Goal: Task Accomplishment & Management: Use online tool/utility

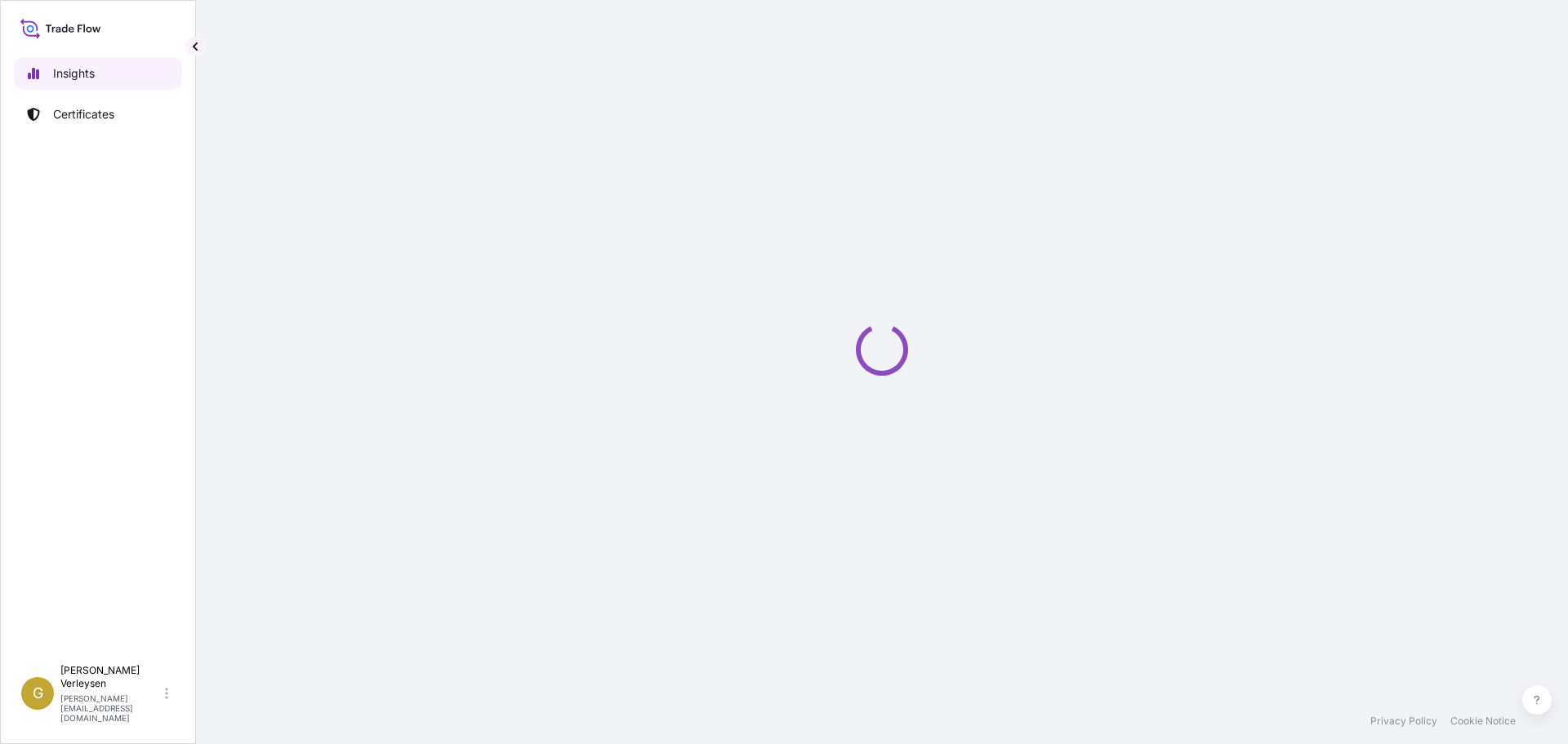
select select "2025"
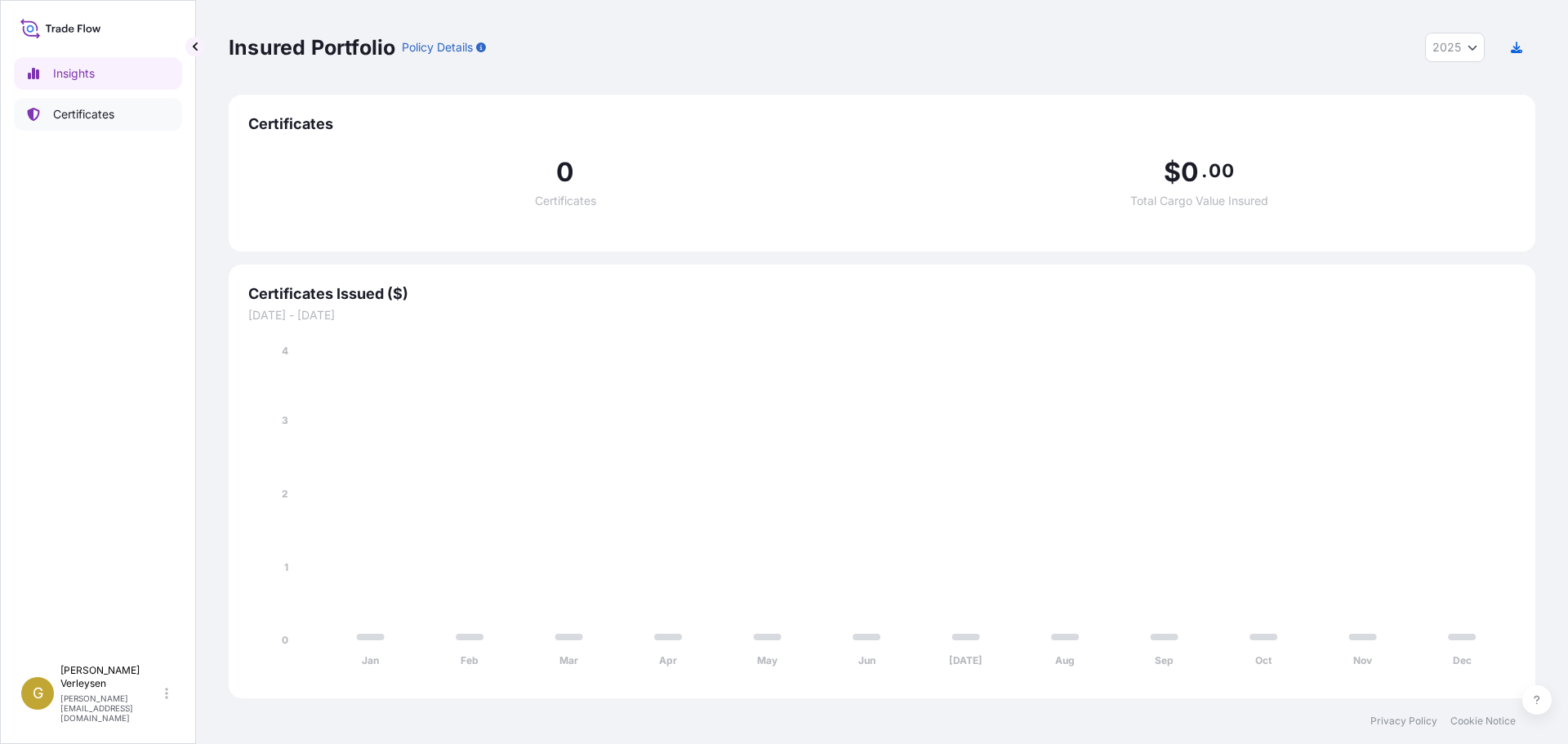
click at [90, 111] on p "Certificates" at bounding box center [83, 114] width 61 height 16
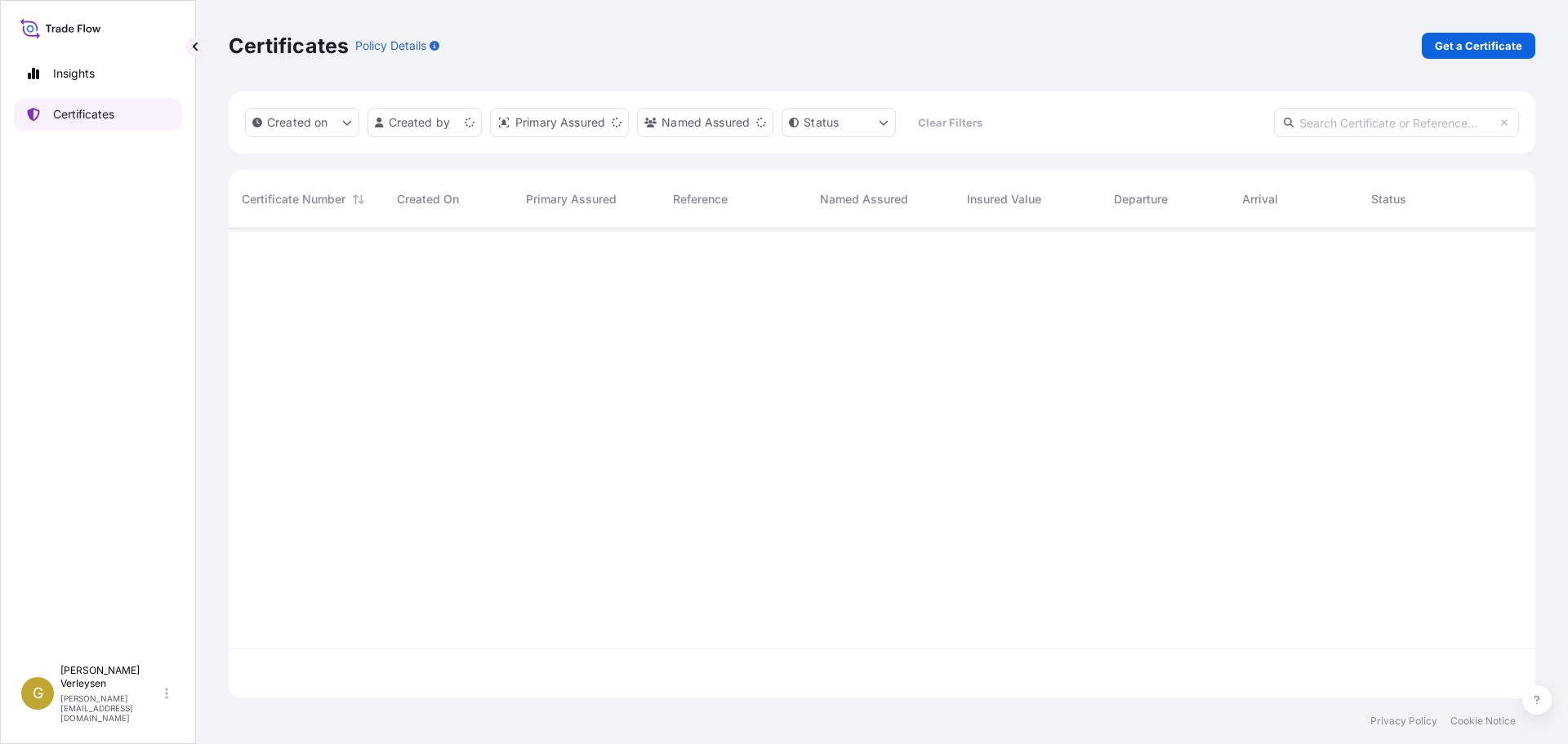
scroll to position [467, 1294]
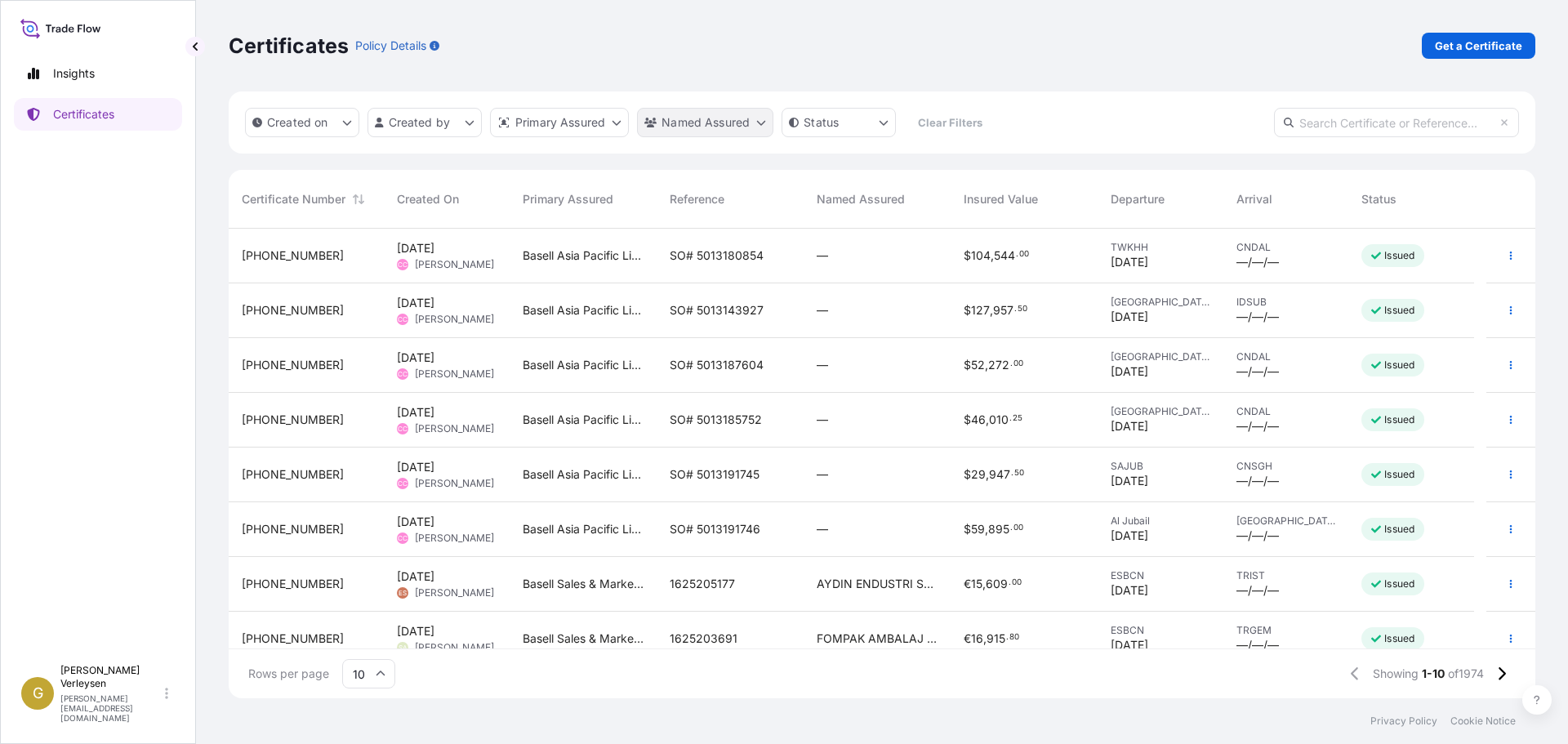
click at [698, 123] on html "Insights Certificates G [PERSON_NAME] [PERSON_NAME][EMAIL_ADDRESS][DOMAIN_NAME]…" at bounding box center [784, 372] width 1568 height 744
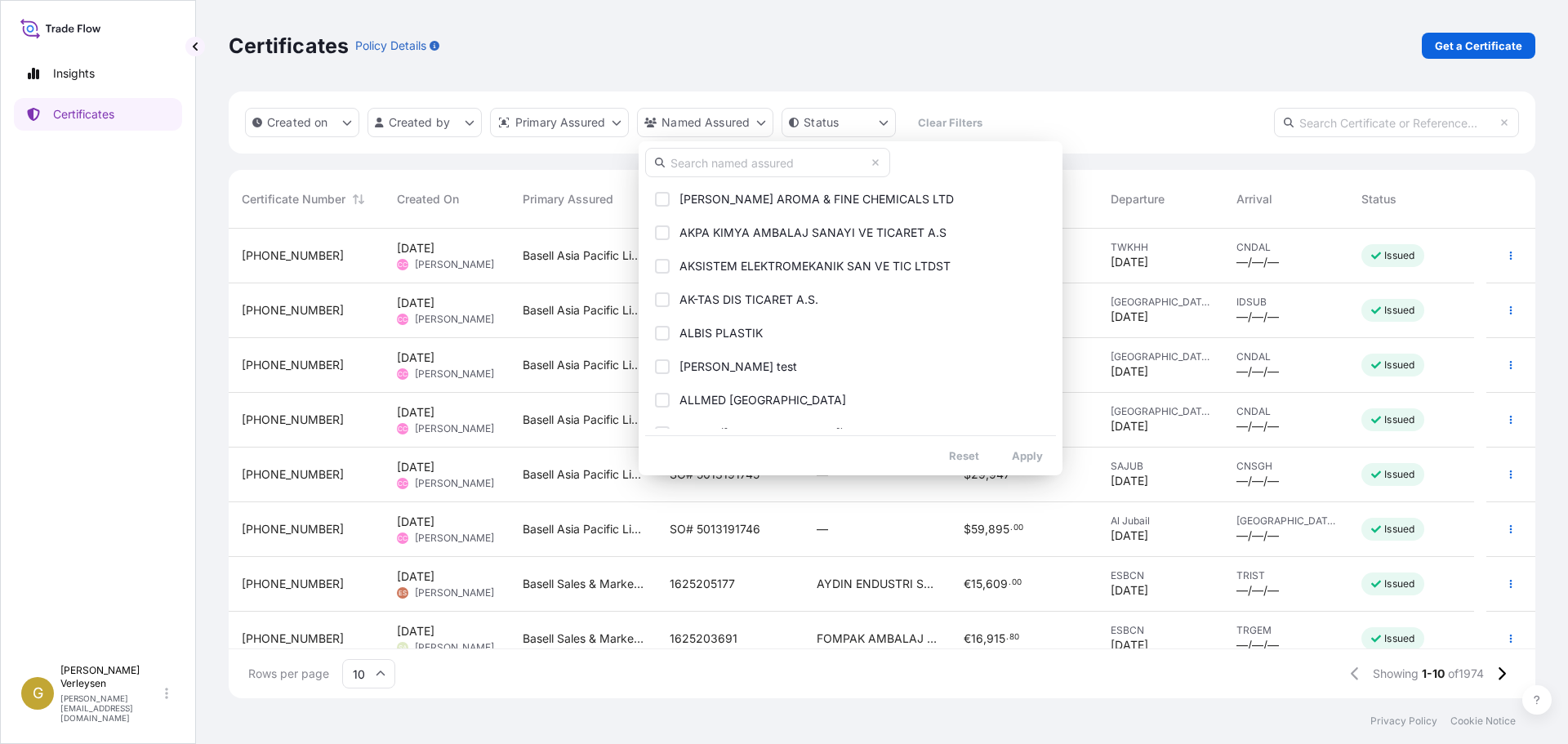
click at [714, 160] on input "text" at bounding box center [767, 162] width 245 height 30
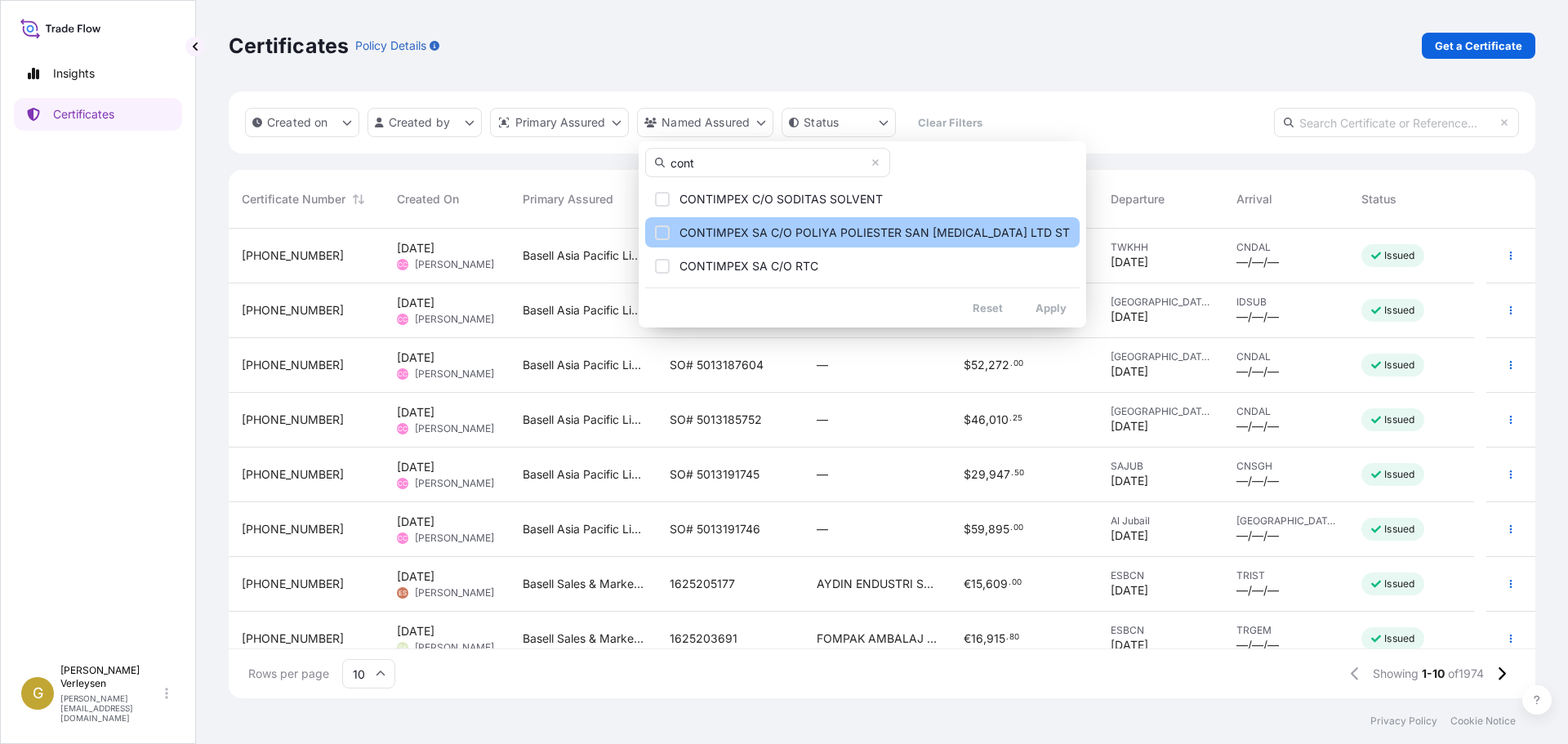
type input "cont"
click at [780, 241] on button "CONTIMPEX SA C/O POLIYA POLIESTER SAN [MEDICAL_DATA] LTD ST" at bounding box center [862, 232] width 434 height 31
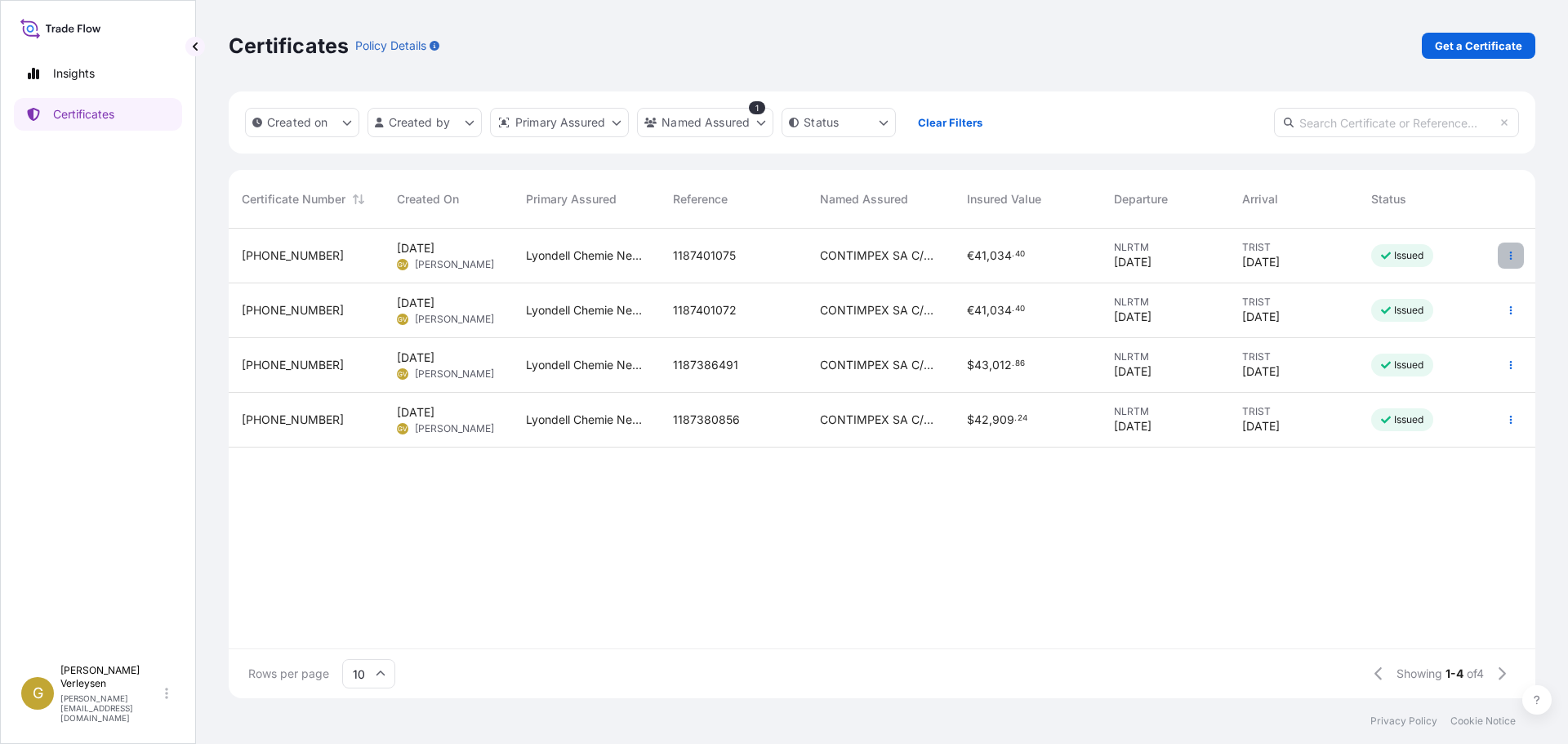
click at [1510, 252] on icon "button" at bounding box center [1511, 255] width 3 height 8
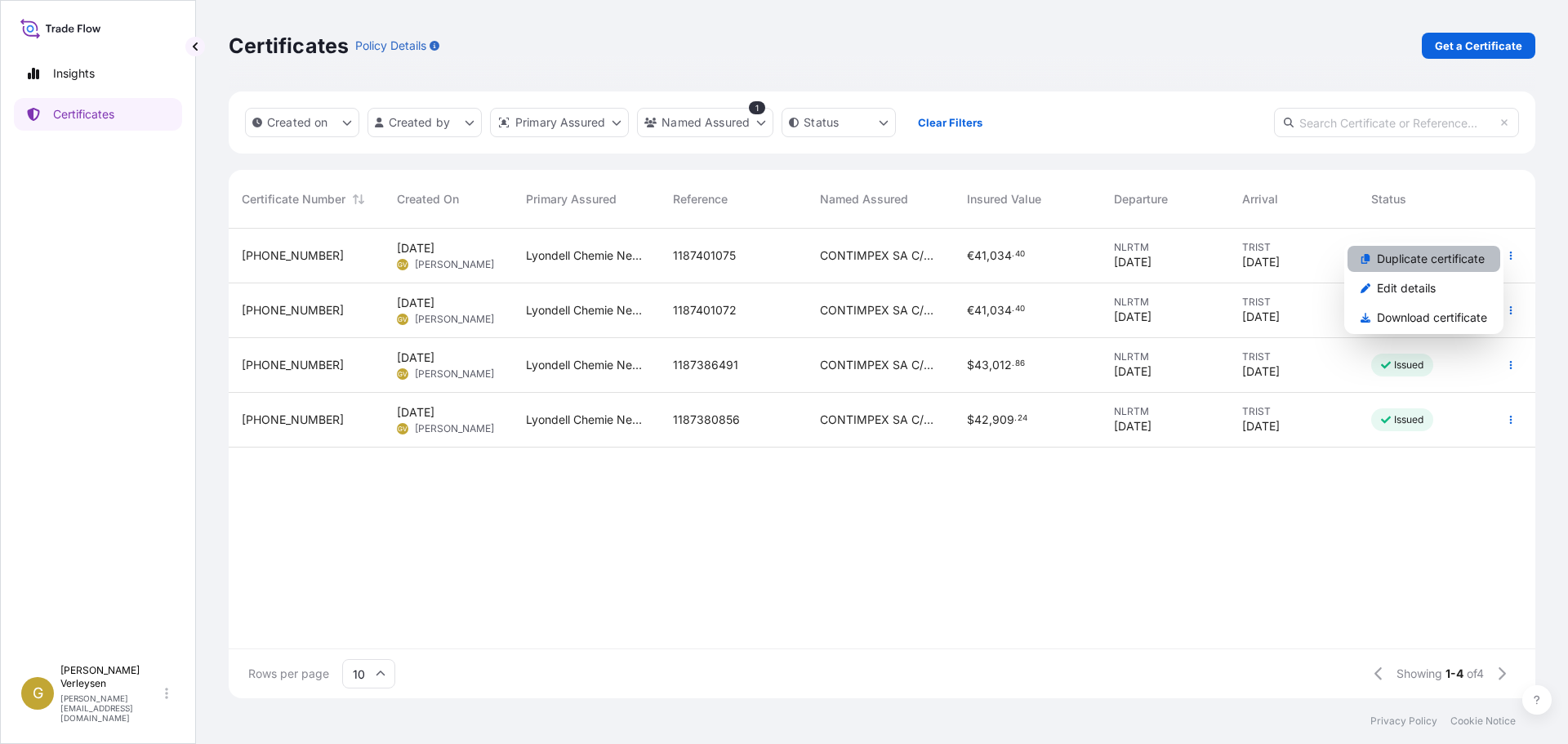
click at [1433, 264] on p "Duplicate certificate" at bounding box center [1431, 259] width 108 height 16
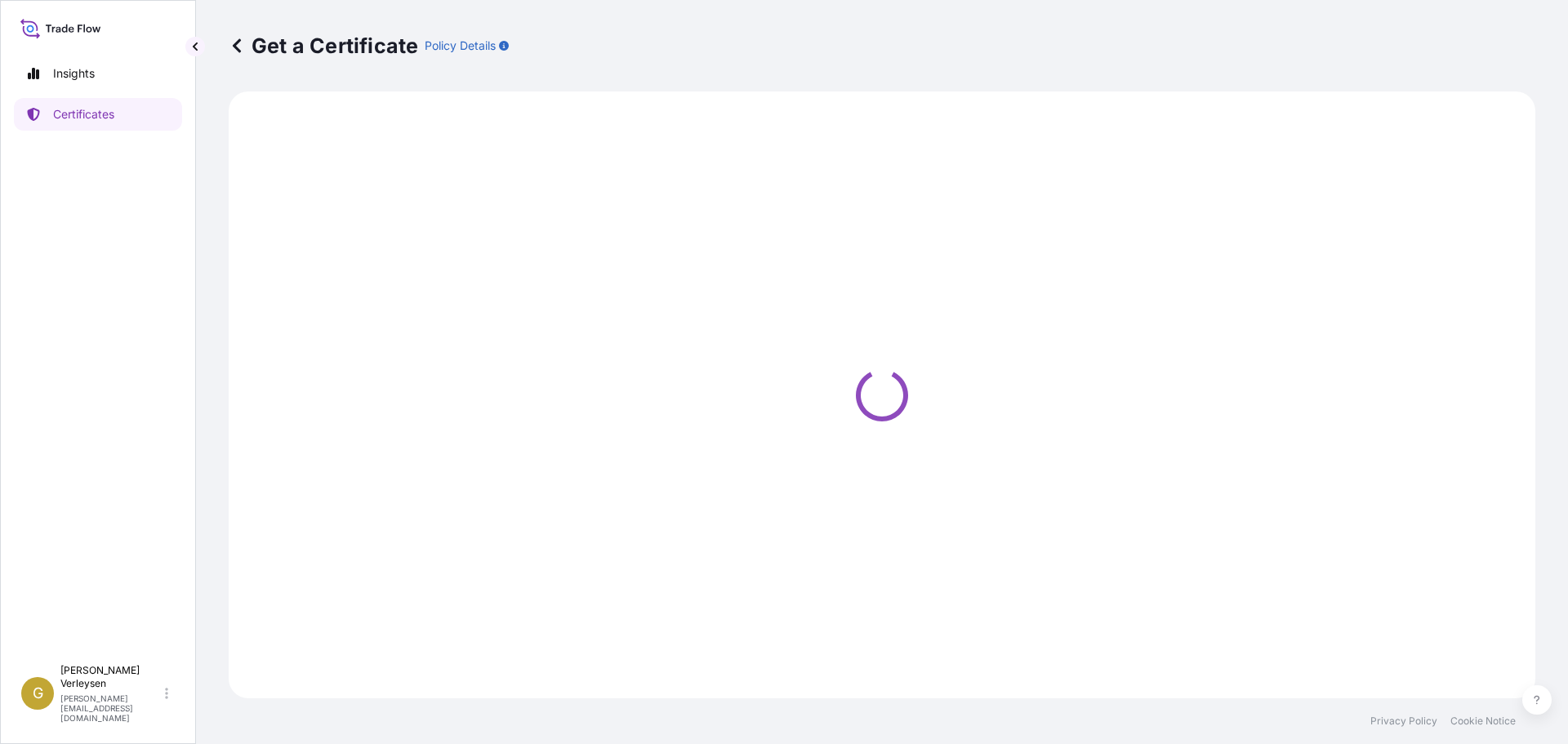
select select "Sea"
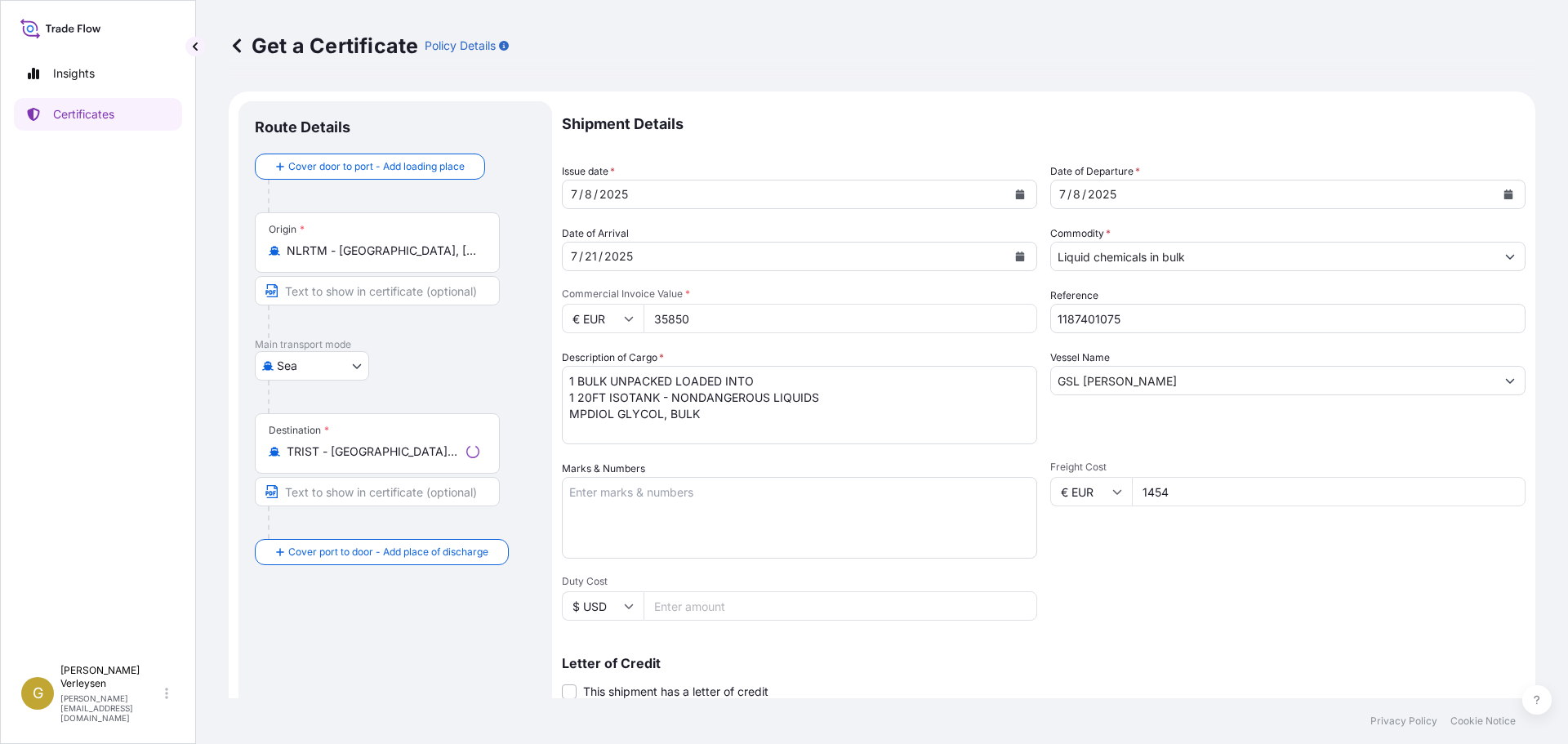
select select "32165"
drag, startPoint x: 1166, startPoint y: 311, endPoint x: 871, endPoint y: 314, distance: 295.0
click at [893, 319] on div "Shipment Details Issue date * [DATE] Date of Departure * [DATE] Date of Arrival…" at bounding box center [1043, 491] width 963 height 779
paste input "22018"
type input "1187422018"
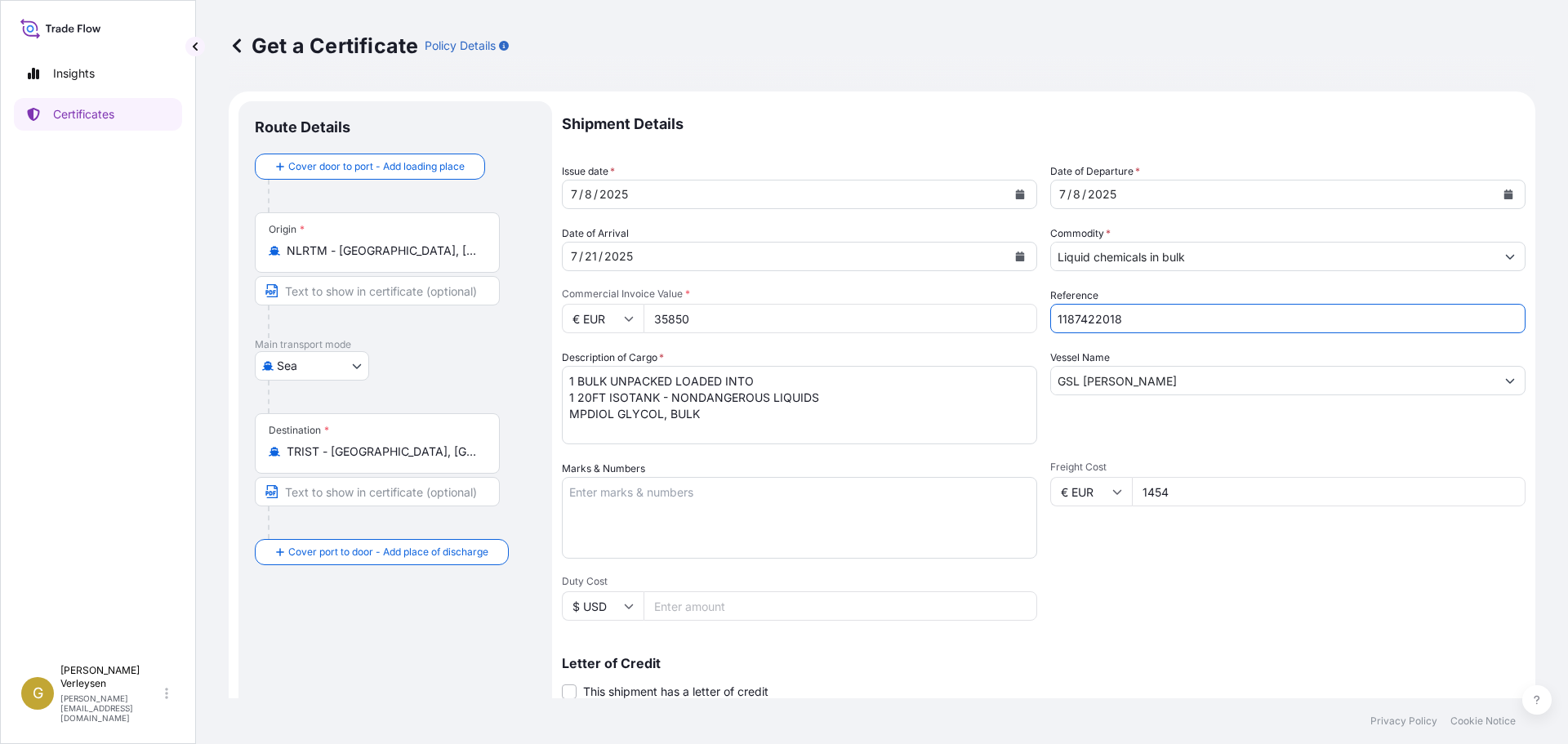
click at [658, 193] on div "[DATE]" at bounding box center [784, 194] width 444 height 30
click at [1016, 196] on icon "Calendar" at bounding box center [1021, 194] width 9 height 10
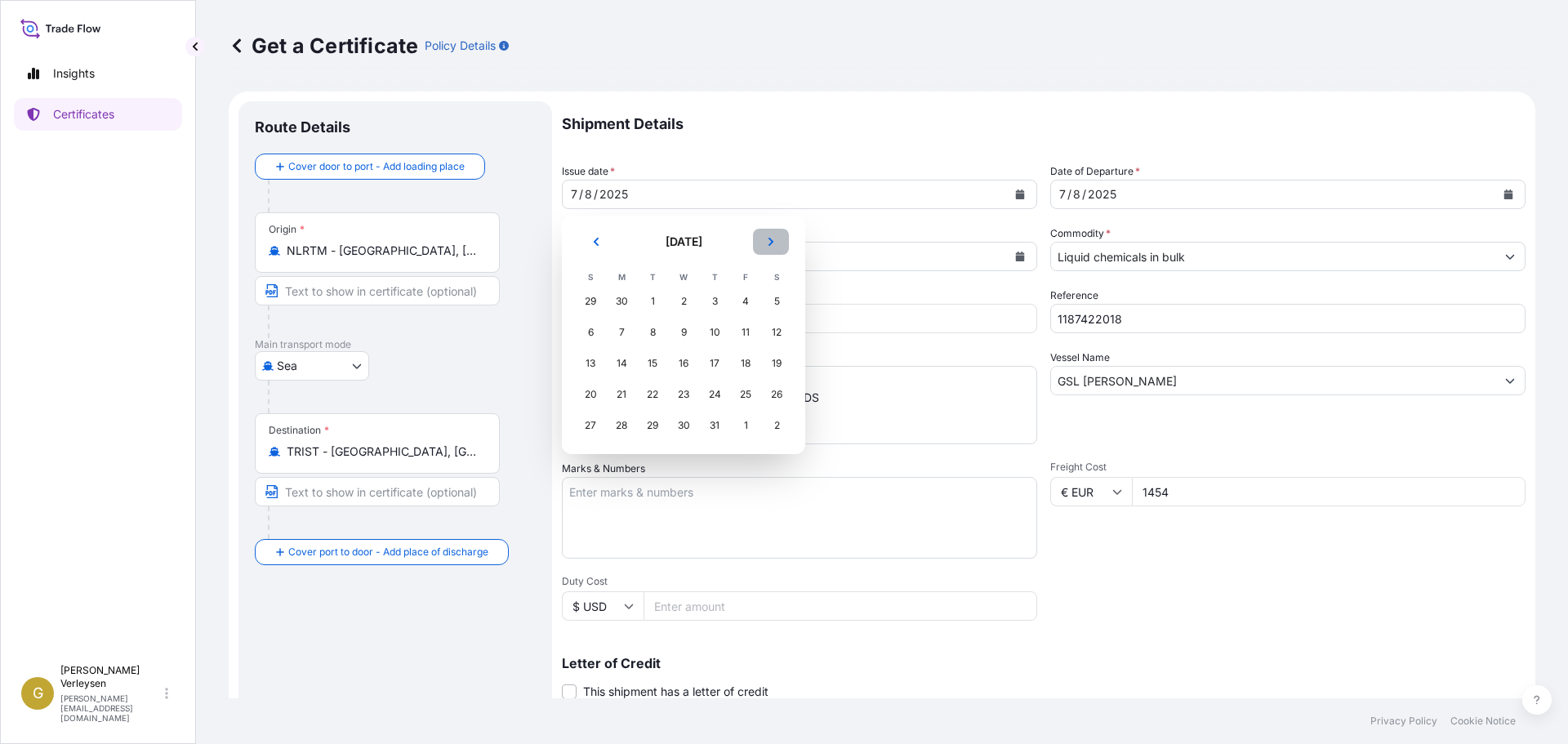
click at [780, 242] on button "Next" at bounding box center [771, 241] width 36 height 26
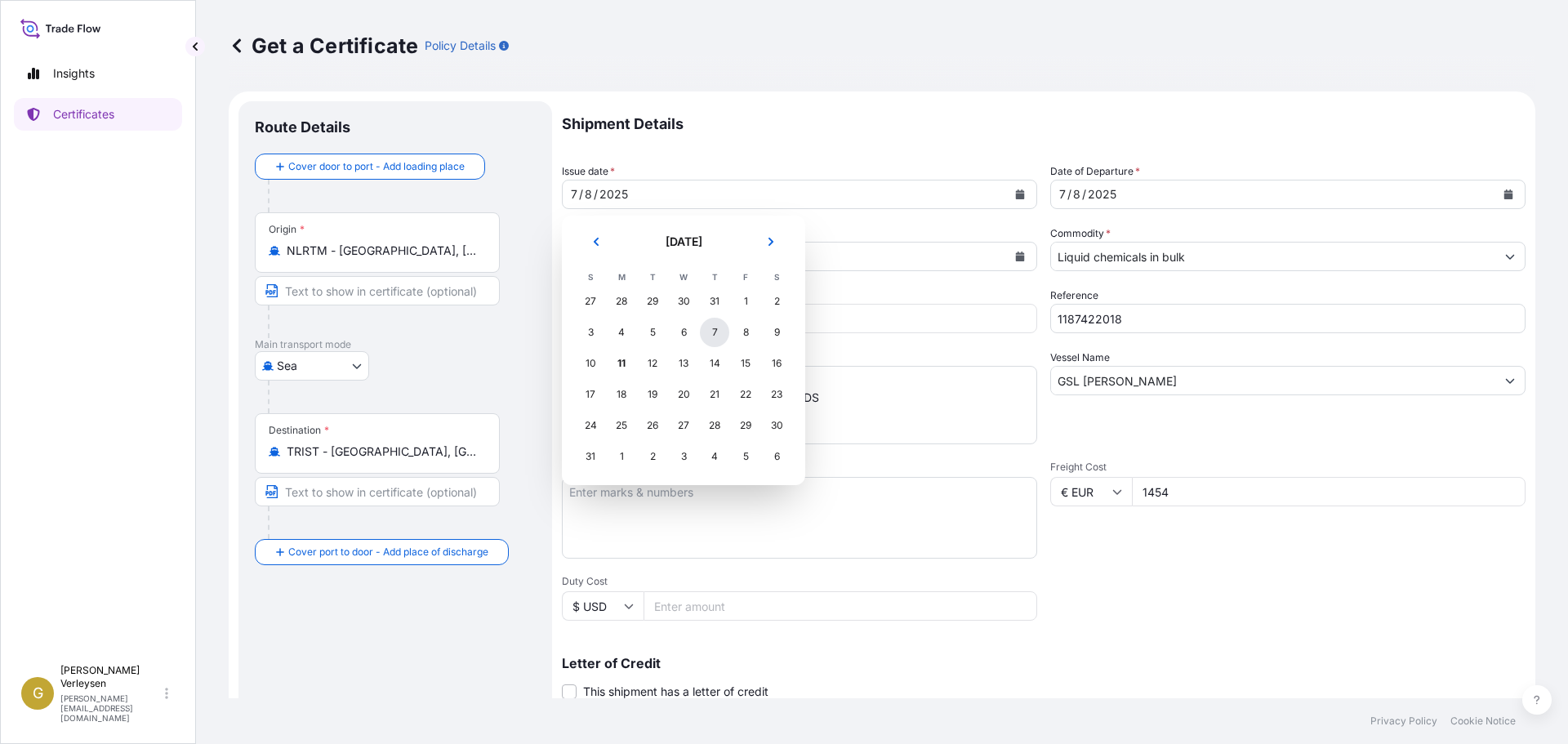
click at [714, 329] on div "7" at bounding box center [714, 332] width 30 height 30
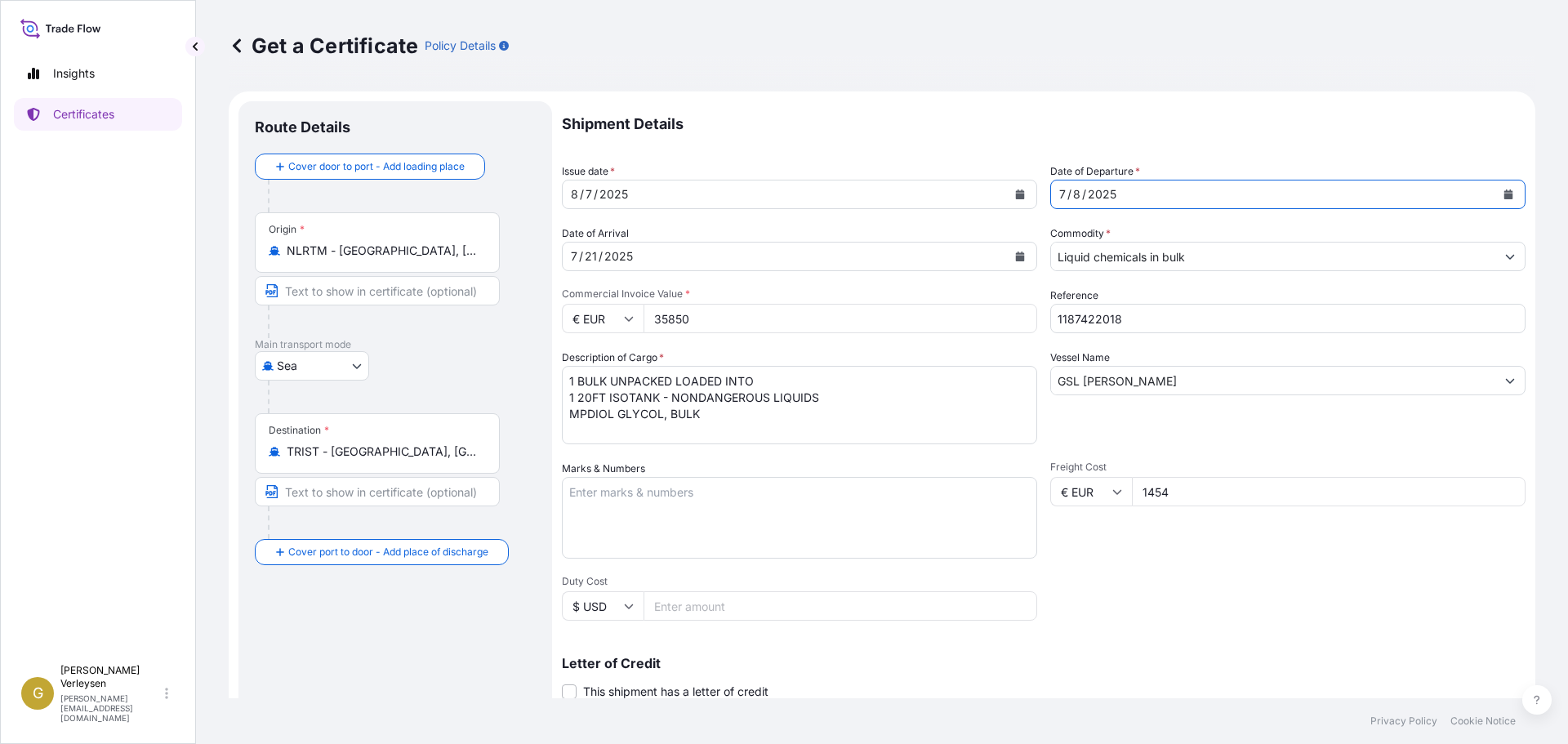
click at [1495, 195] on button "Calendar" at bounding box center [1508, 194] width 26 height 26
click at [1015, 258] on icon "Calendar" at bounding box center [1020, 256] width 10 height 10
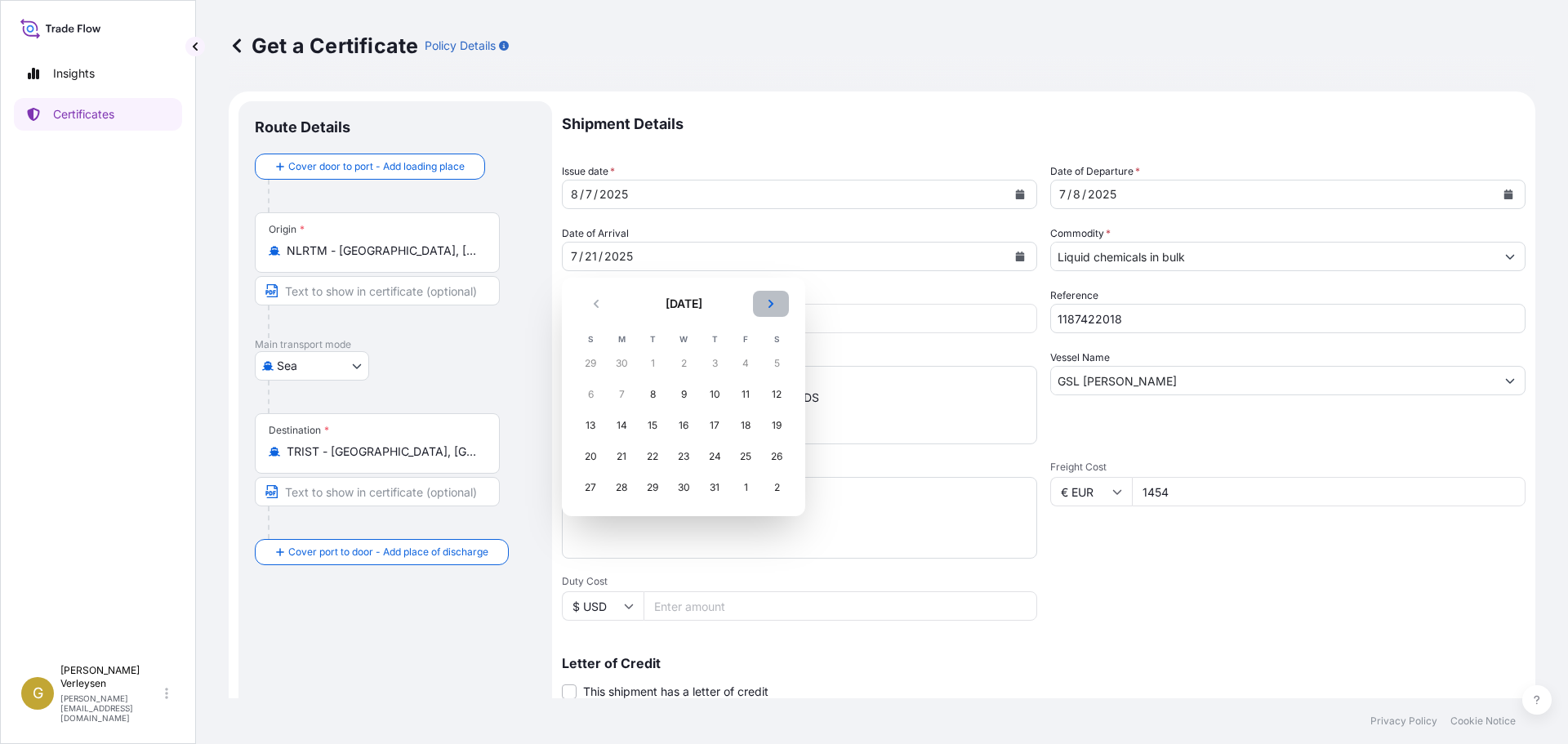
click at [767, 302] on icon "Next" at bounding box center [771, 303] width 10 height 10
click at [749, 457] on div "22" at bounding box center [745, 457] width 30 height 30
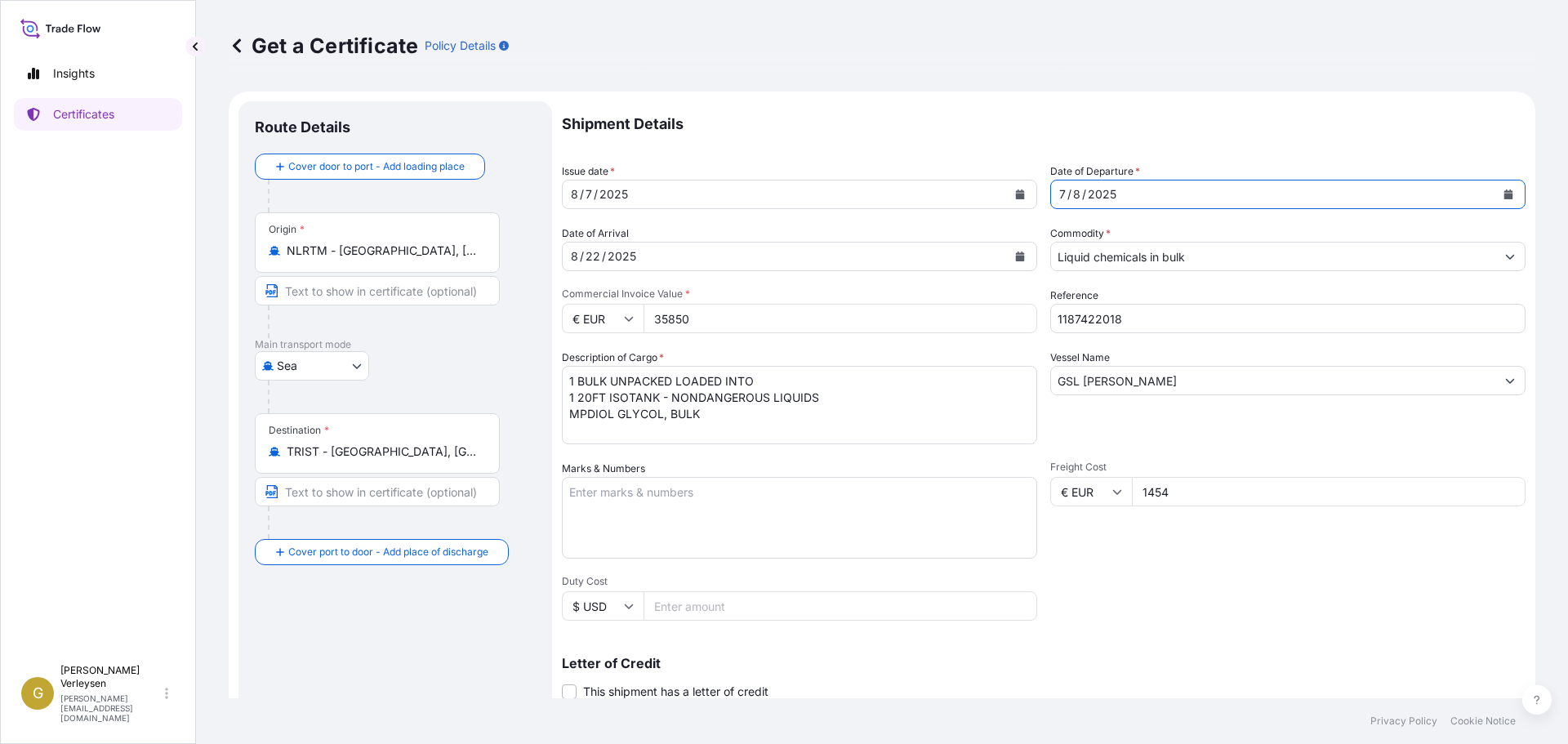
click at [1495, 197] on button "Calendar" at bounding box center [1508, 194] width 26 height 26
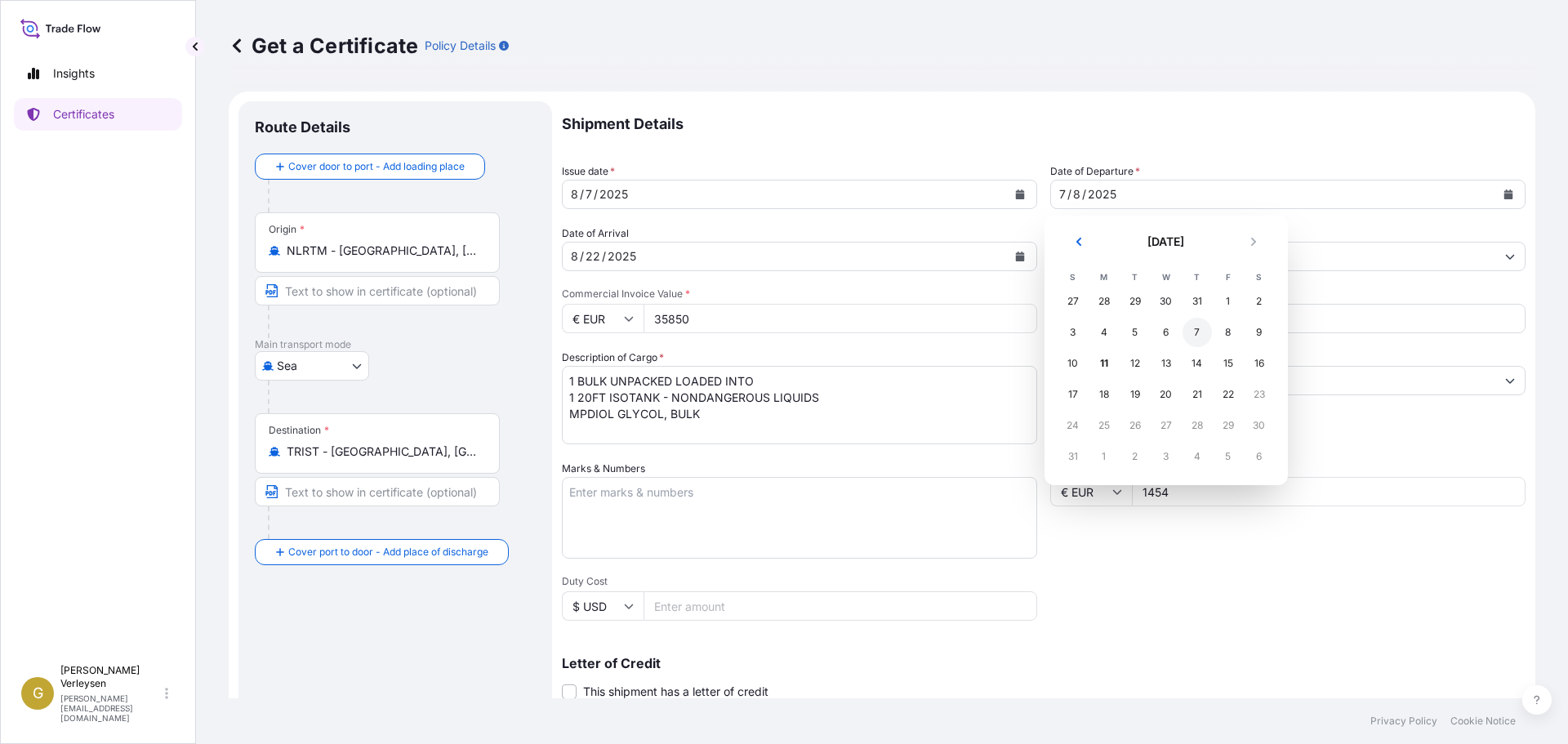
click at [1197, 330] on div "7" at bounding box center [1197, 332] width 30 height 30
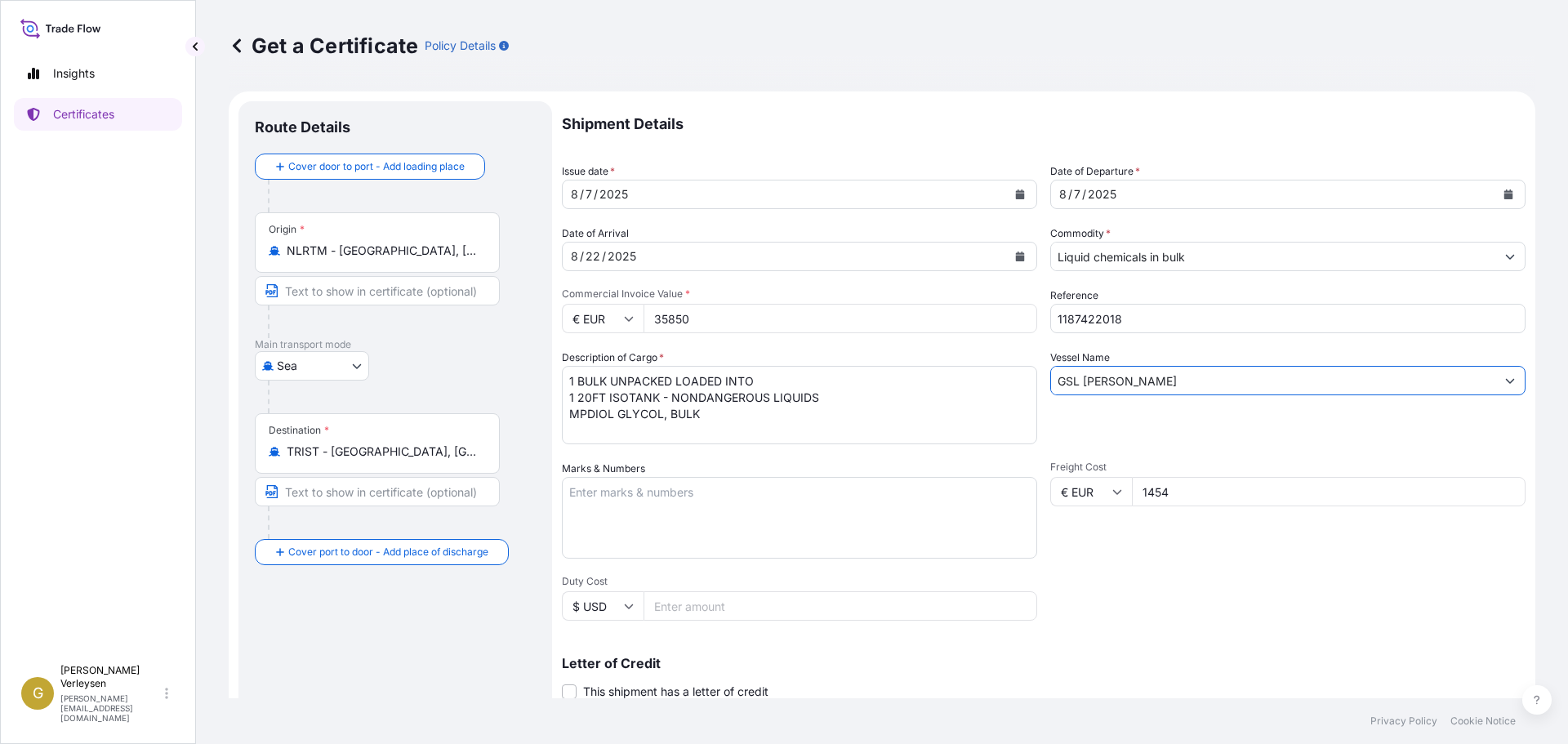
drag, startPoint x: 1145, startPoint y: 378, endPoint x: 910, endPoint y: 370, distance: 235.1
click at [917, 370] on div "Shipment Details Issue date * [DATE] Date of Departure * [DATE] Date of Arrival…" at bounding box center [1043, 491] width 963 height 779
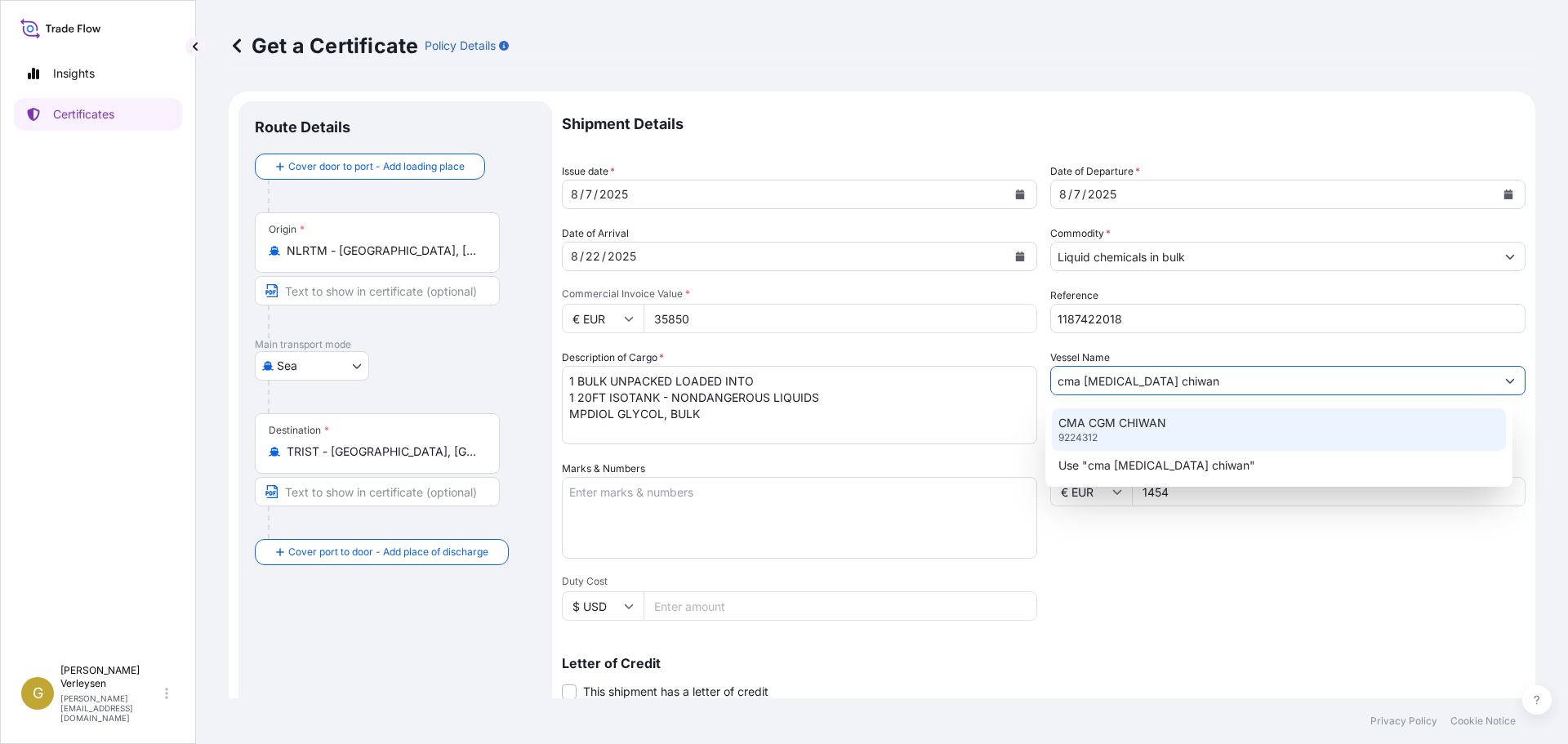
click at [1188, 428] on div "CMA [MEDICAL_DATA] CHIWAN 9224312" at bounding box center [1279, 429] width 455 height 42
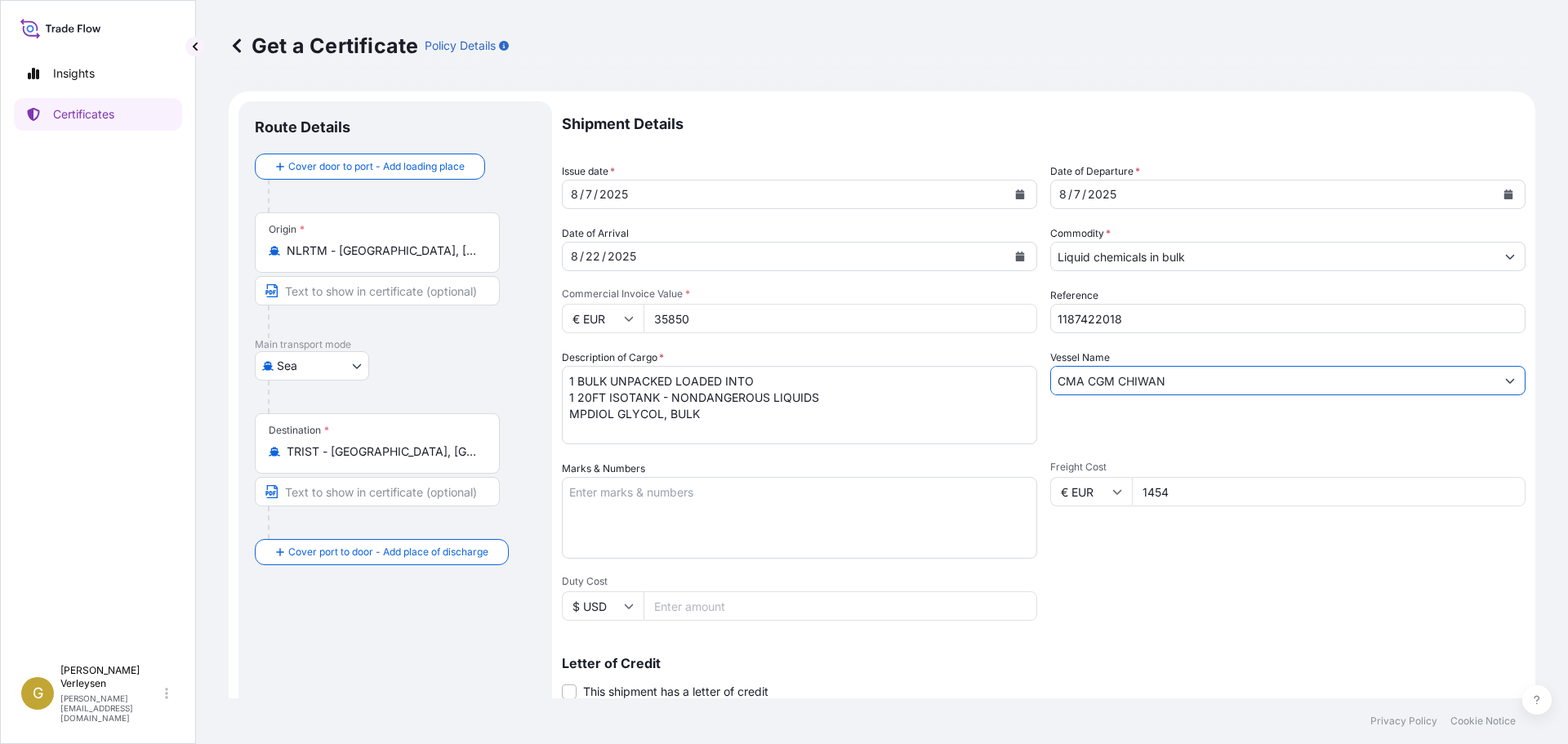
type input "CMA CGM CHIWAN"
click at [426, 451] on input "TRIST - [GEOGRAPHIC_DATA], [GEOGRAPHIC_DATA]" at bounding box center [383, 451] width 193 height 16
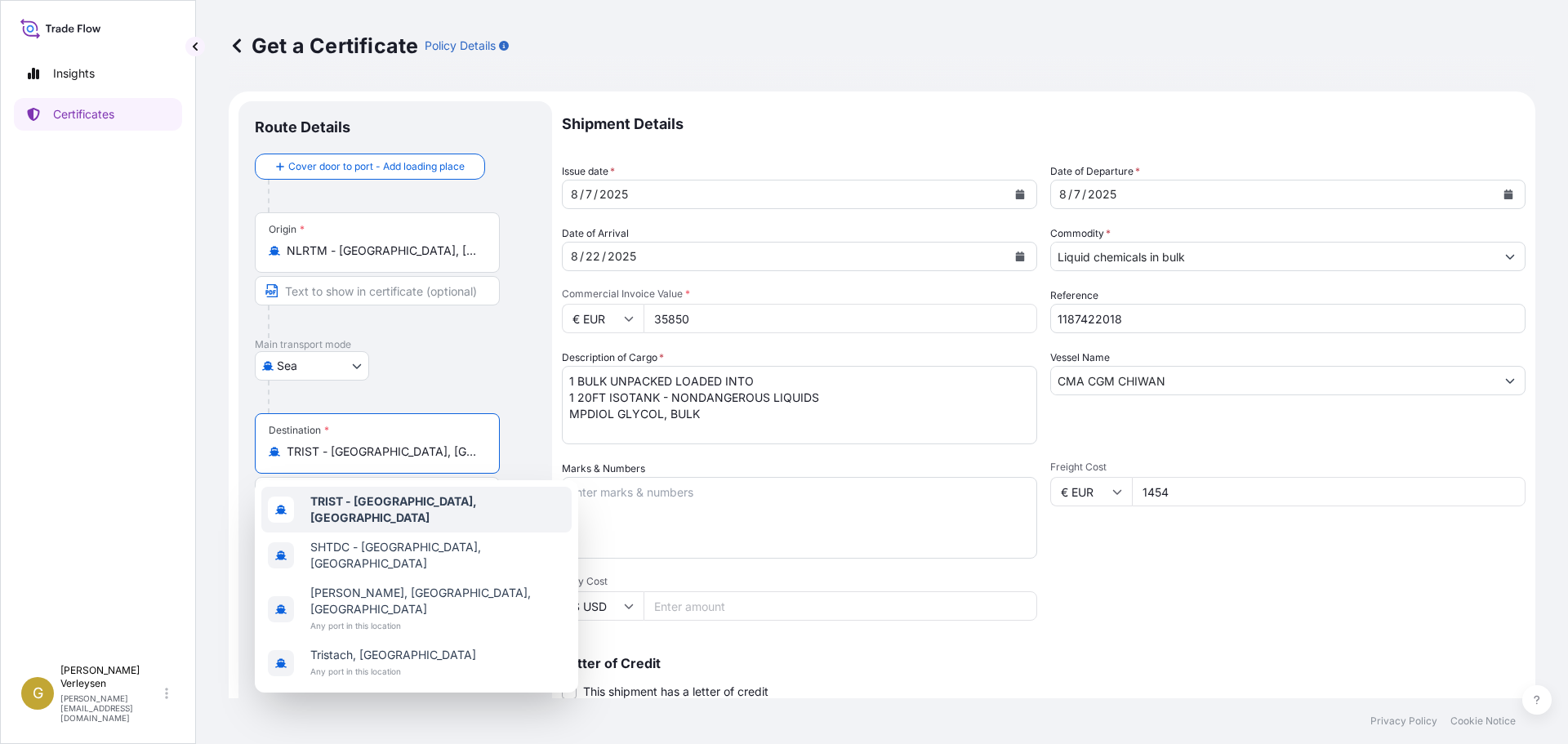
drag, startPoint x: 301, startPoint y: 446, endPoint x: 209, endPoint y: 456, distance: 92.5
click at [241, 455] on div "Route Details Cover door to port - Add loading place Place of loading Road / [G…" at bounding box center [396, 513] width 314 height 825
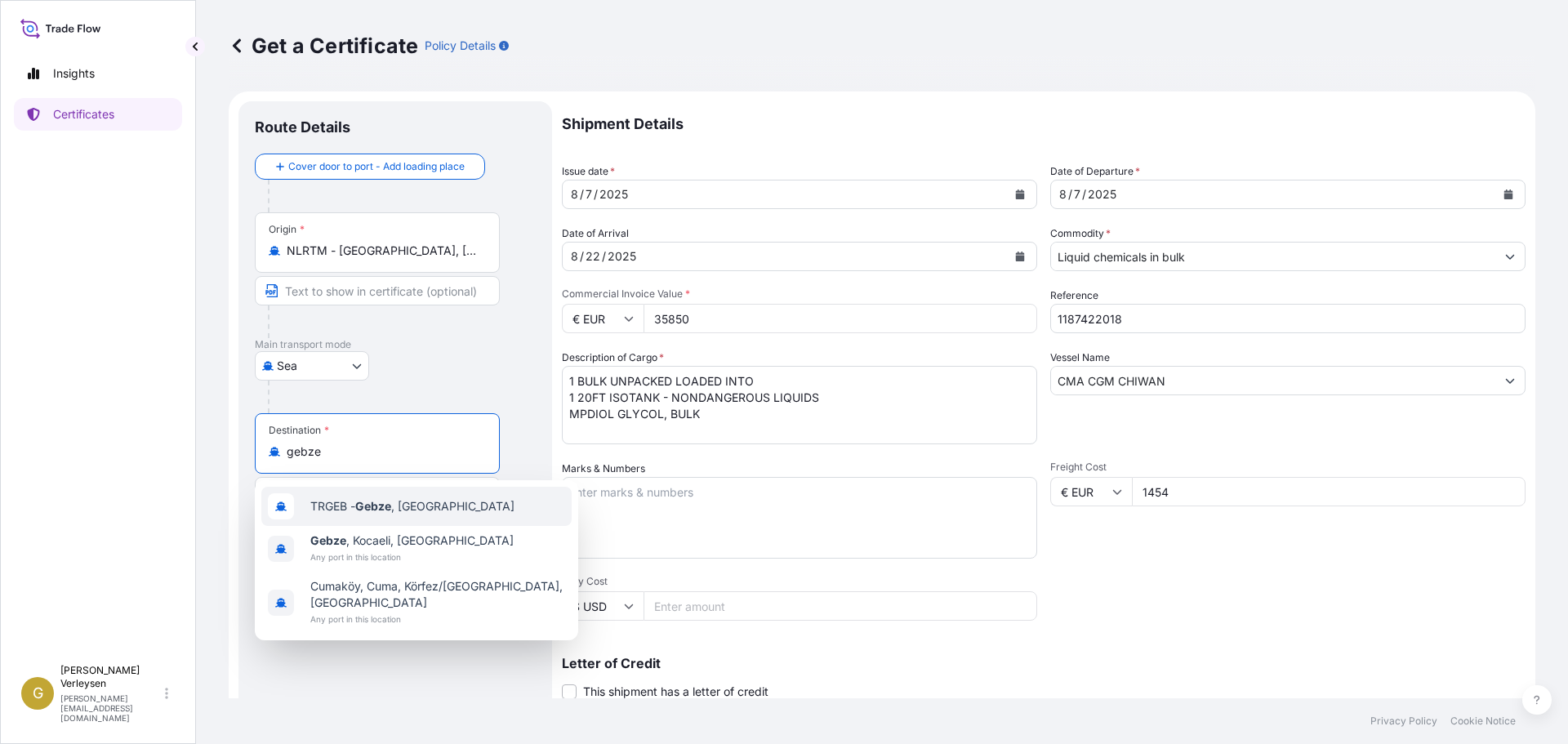
click at [461, 512] on div "TRGEB - Gebze , [GEOGRAPHIC_DATA]" at bounding box center [416, 507] width 310 height 39
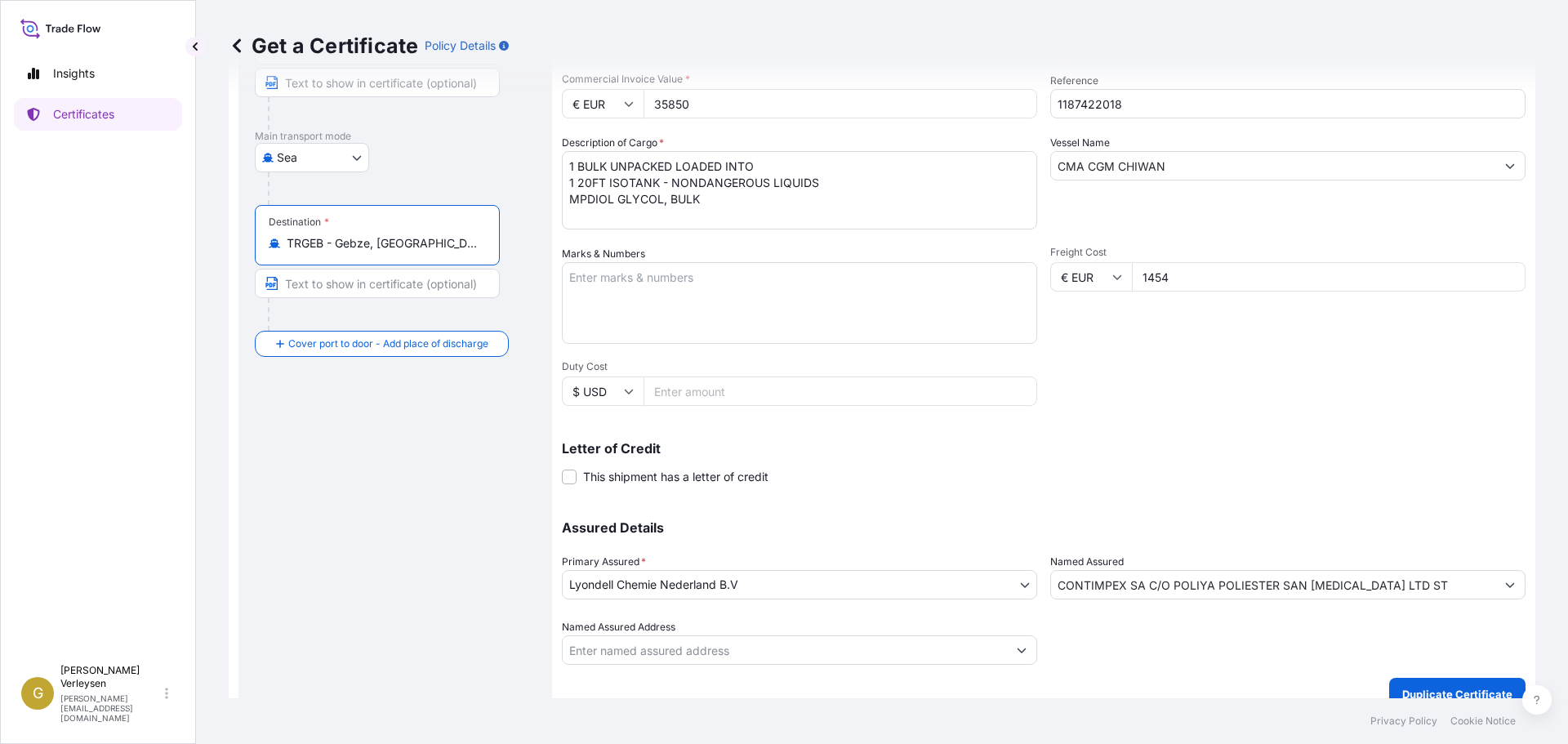
scroll to position [237, 0]
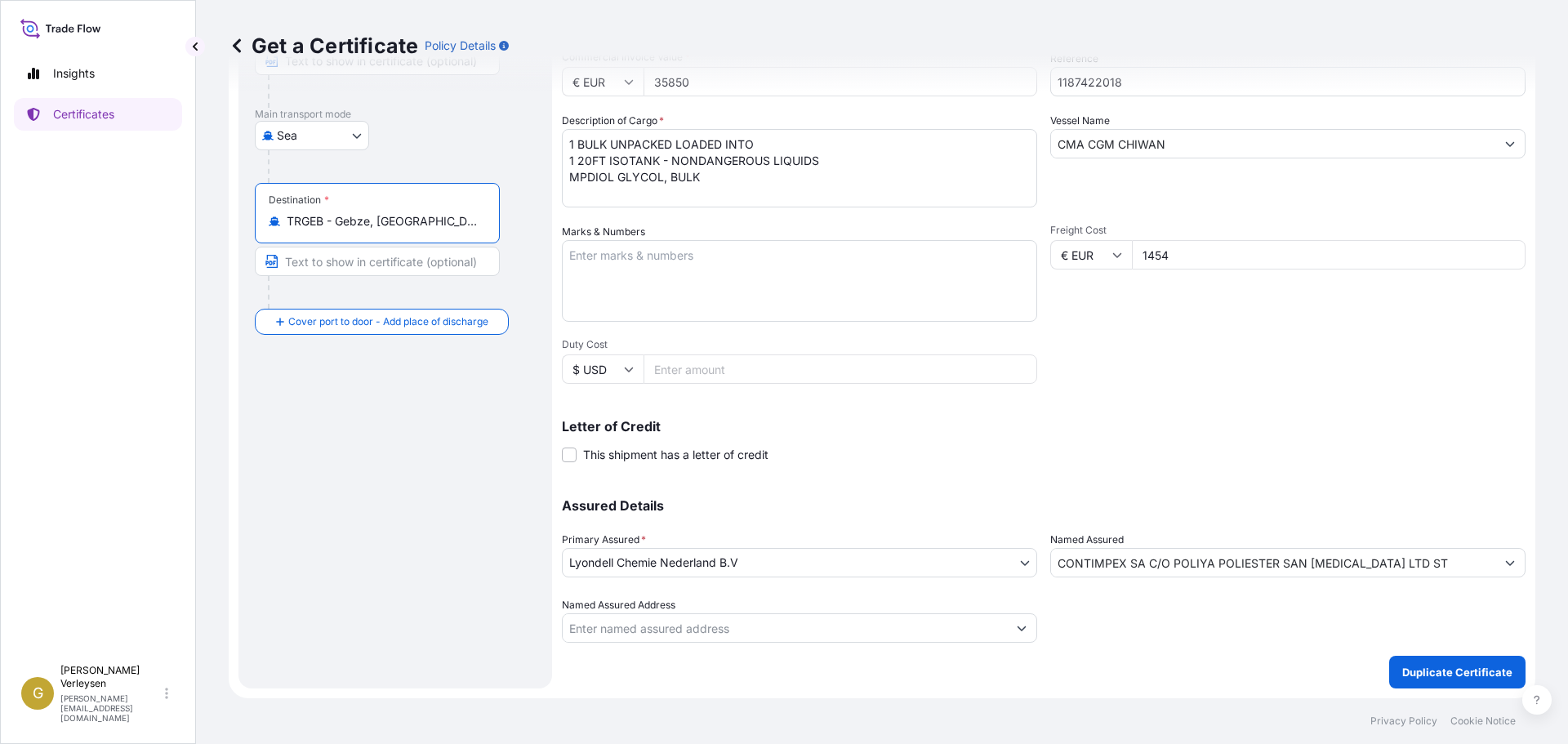
type input "TRGEB - Gebze, [GEOGRAPHIC_DATA]"
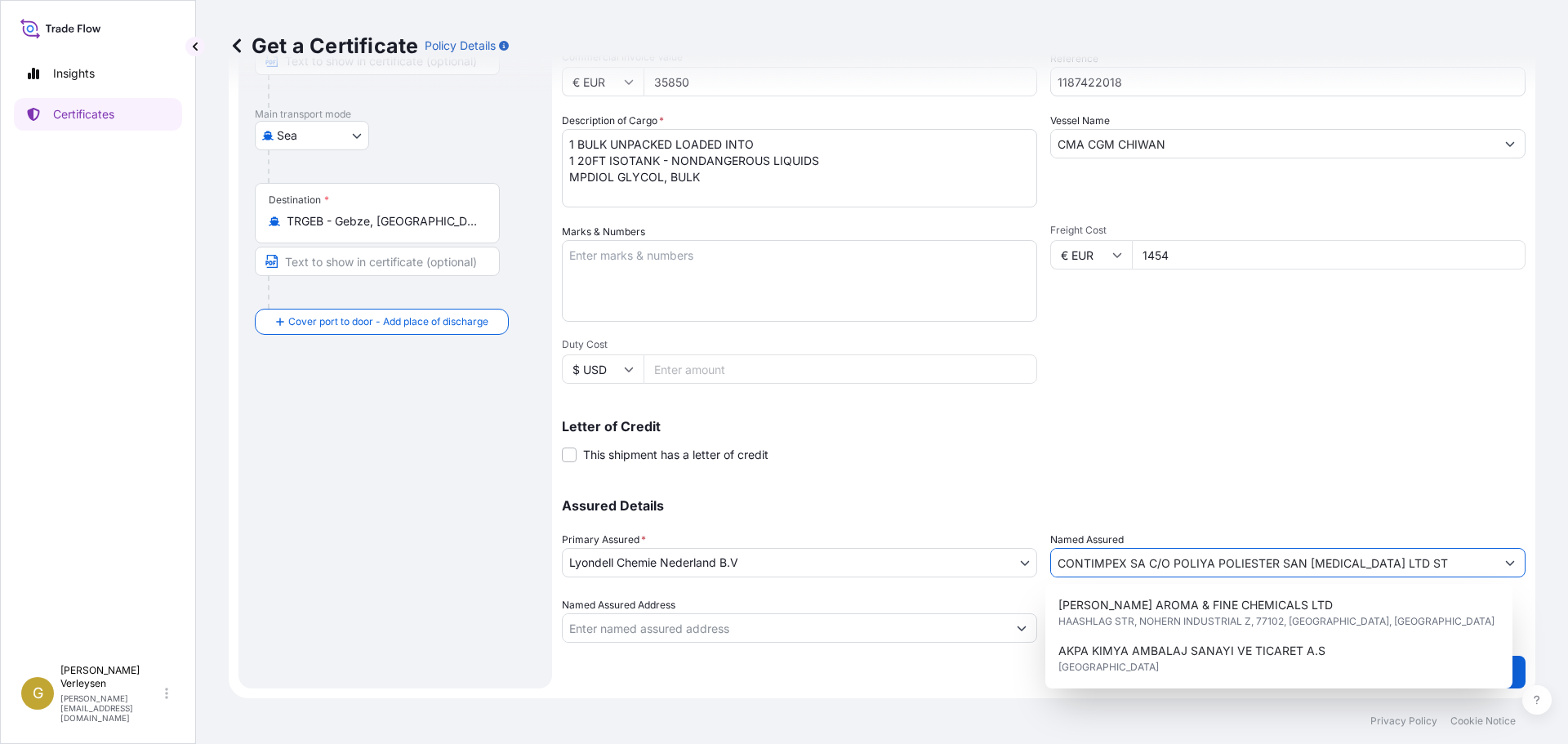
drag, startPoint x: 1145, startPoint y: 561, endPoint x: 1531, endPoint y: 544, distance: 386.4
click at [1531, 544] on div "Get a Certificate Policy Details Route Details Reset Route Details Cover door t…" at bounding box center [883, 349] width 1372 height 698
paste input "MER ARGE PLASTIK SAN.[MEDICAL_DATA].A."
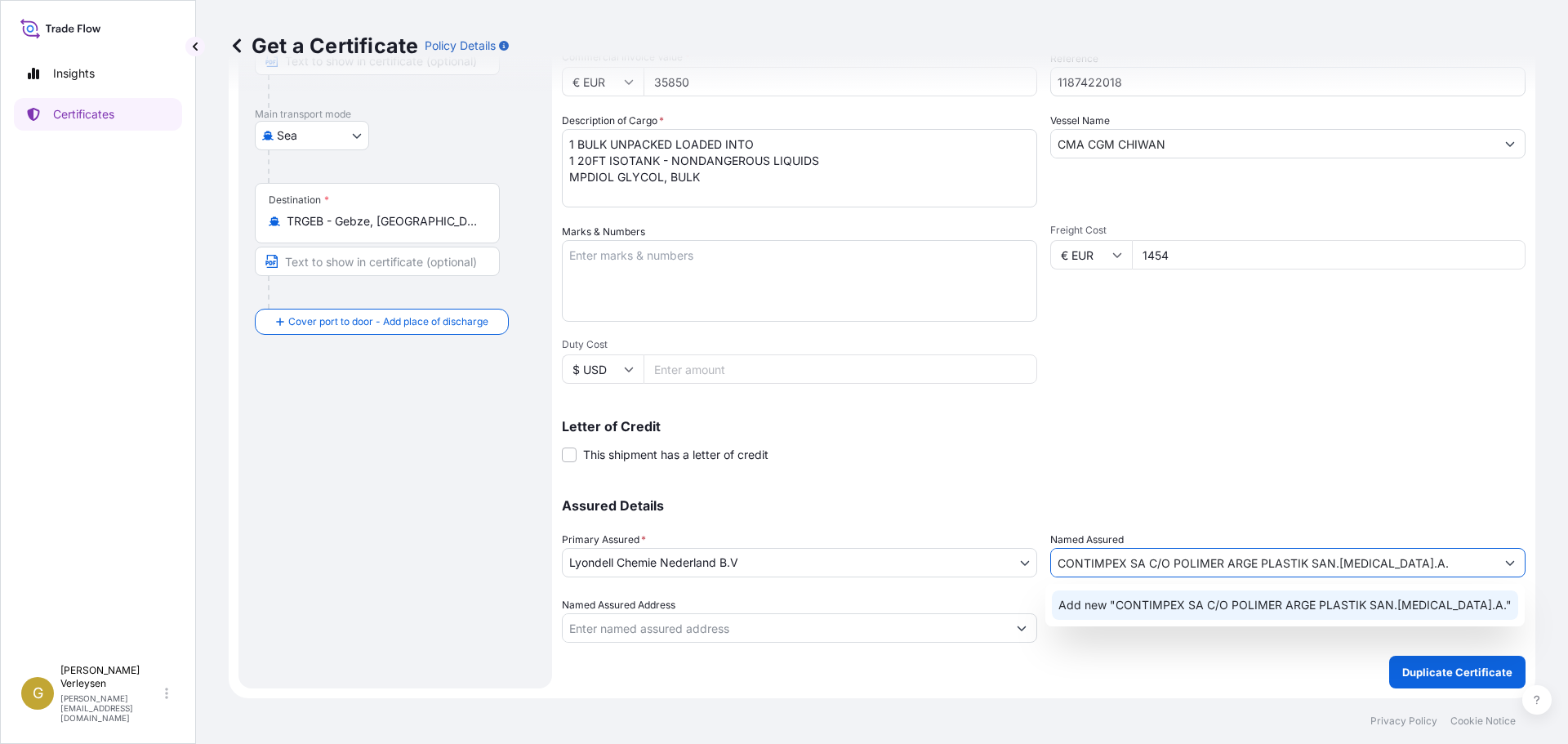
click at [1246, 614] on div "Add new "CONTIMPEX SA C/O POLIMER ARGE PLASTIK SAN.[MEDICAL_DATA].A."" at bounding box center [1285, 605] width 466 height 30
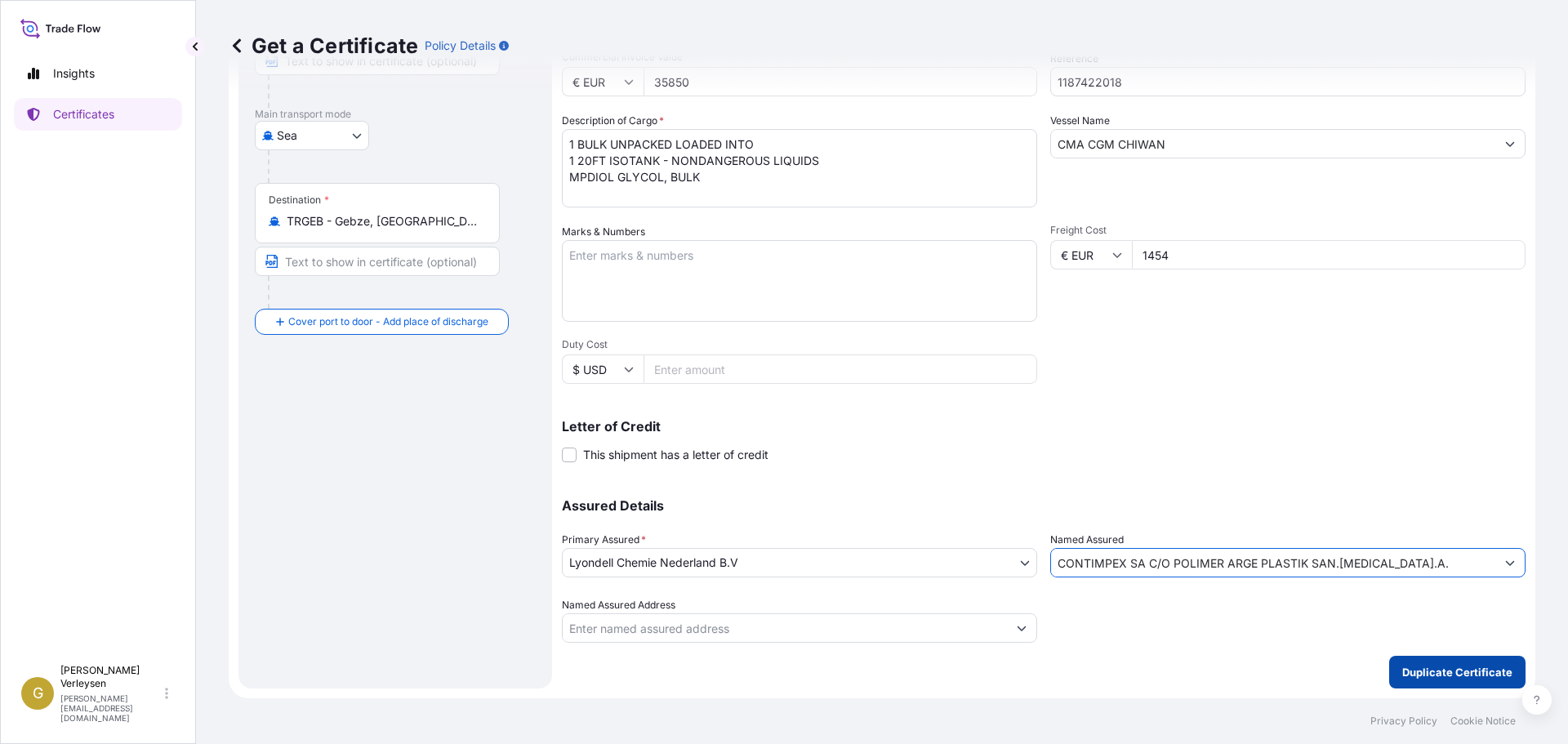
type input "CONTIMPEX SA C/O POLIMER ARGE PLASTIK SAN.[MEDICAL_DATA].A."
click at [1412, 672] on p "Duplicate Certificate" at bounding box center [1457, 672] width 110 height 16
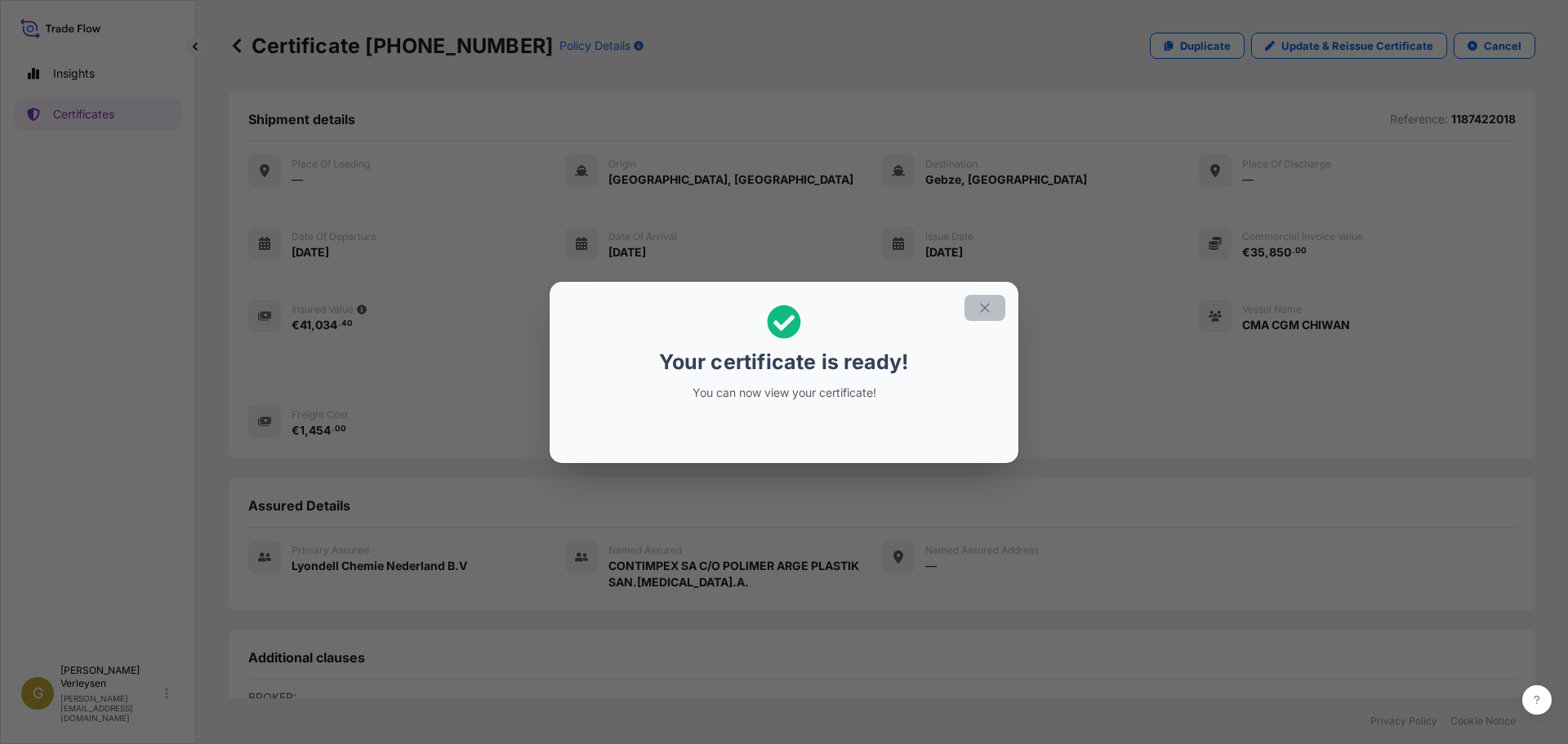
click at [986, 306] on icon "button" at bounding box center [985, 308] width 14 height 14
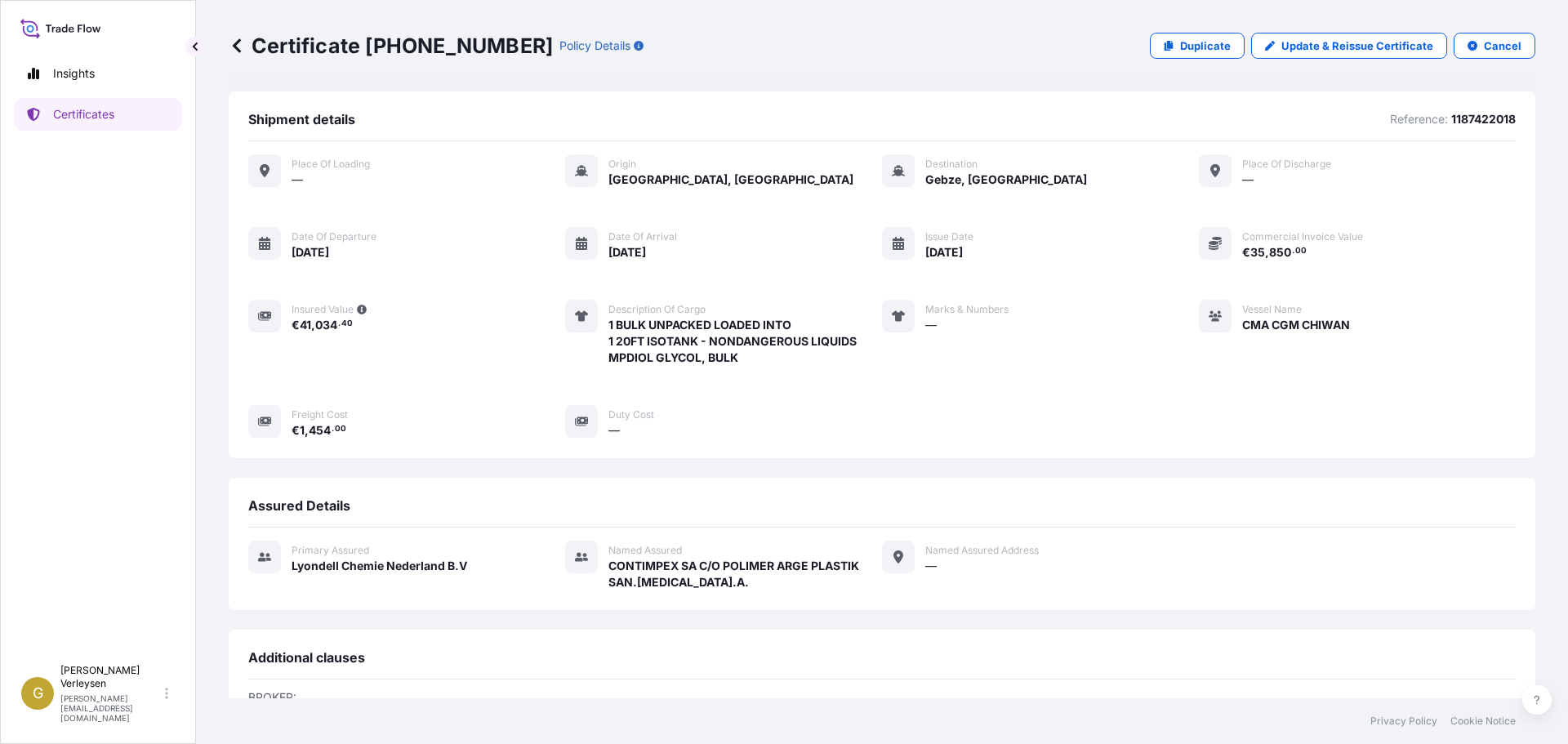
scroll to position [265, 0]
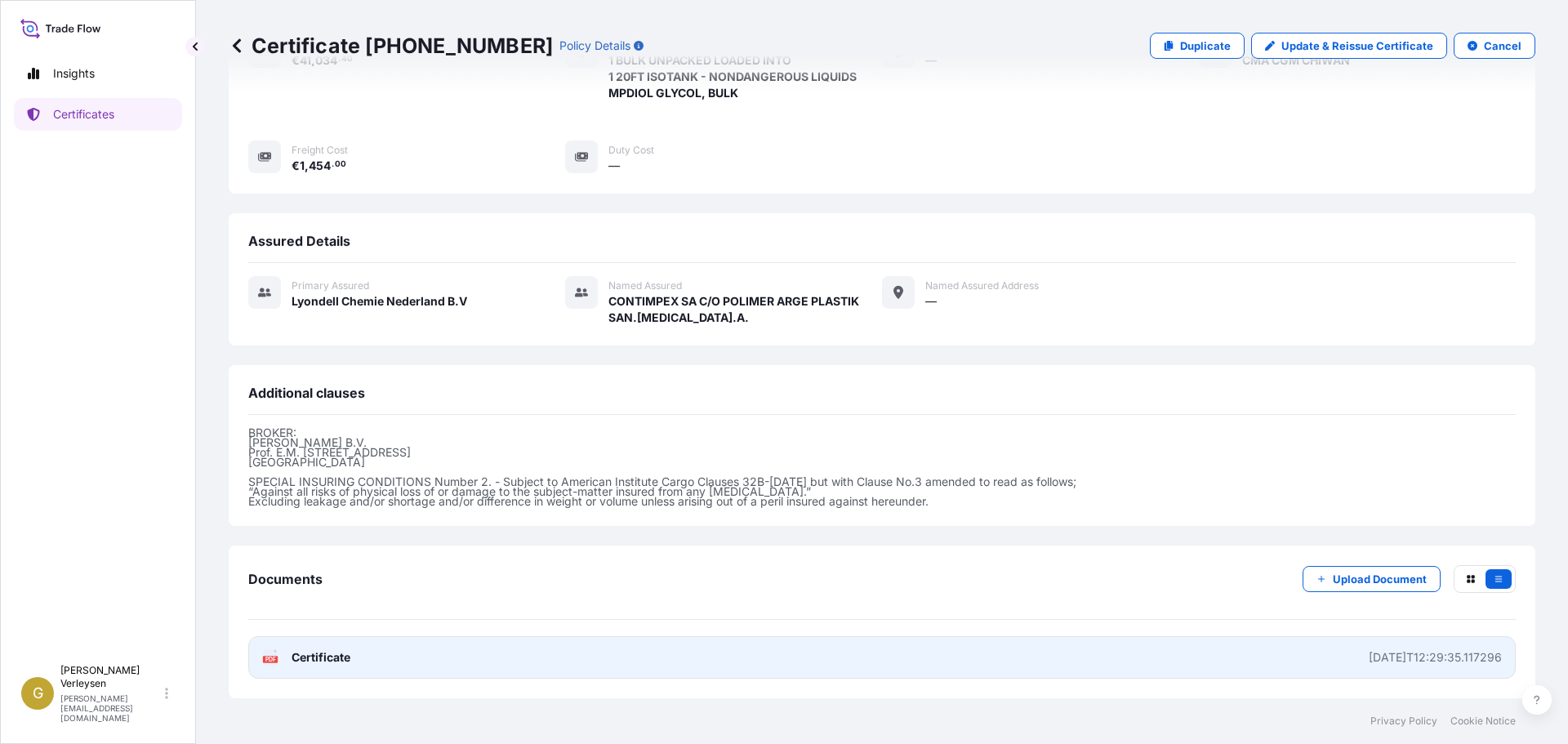
click at [1403, 661] on div "[DATE]T12:29:35.117296" at bounding box center [1435, 658] width 133 height 16
